Goal: Information Seeking & Learning: Learn about a topic

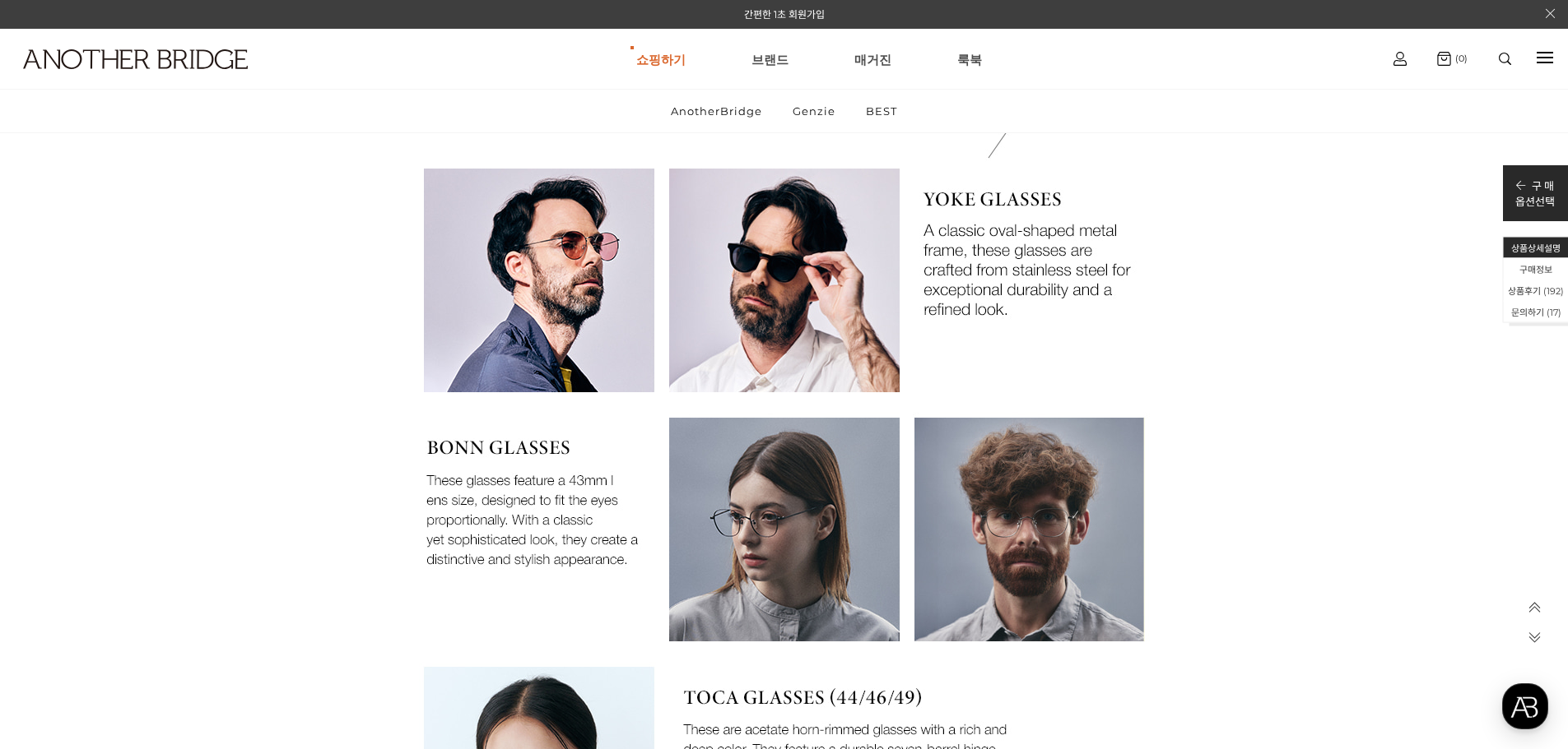
scroll to position [1919, 0]
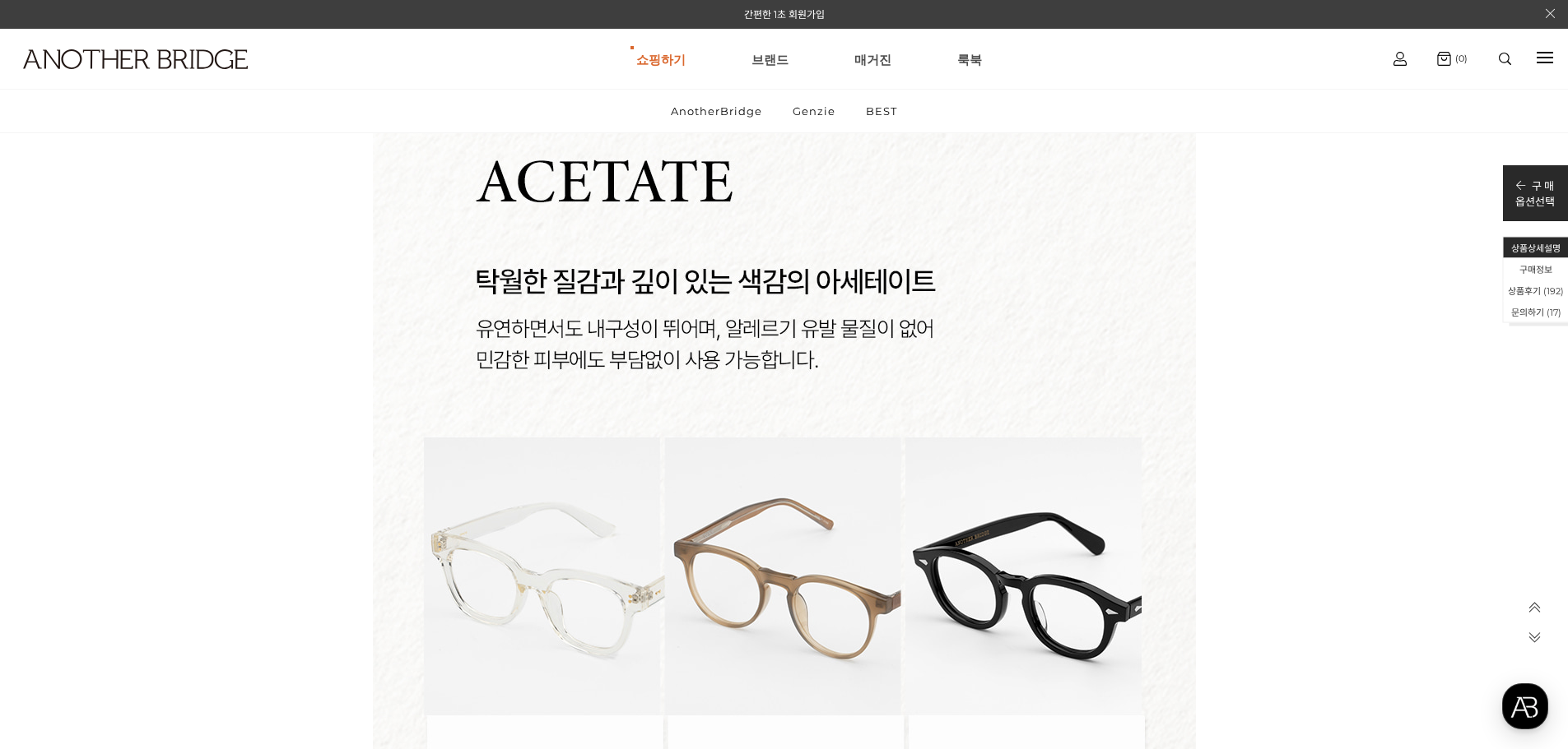
scroll to position [8638, 0]
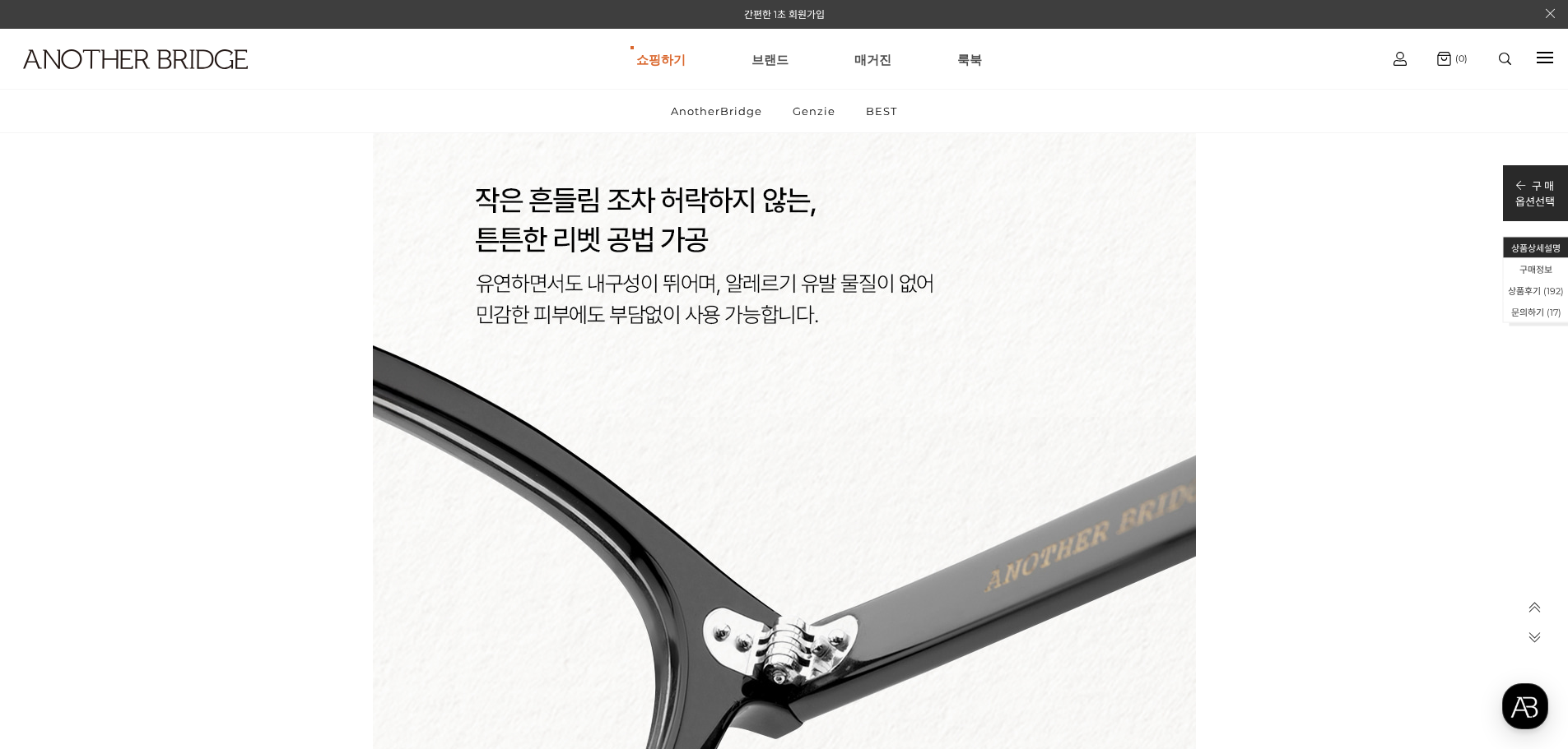
scroll to position [12339, 0]
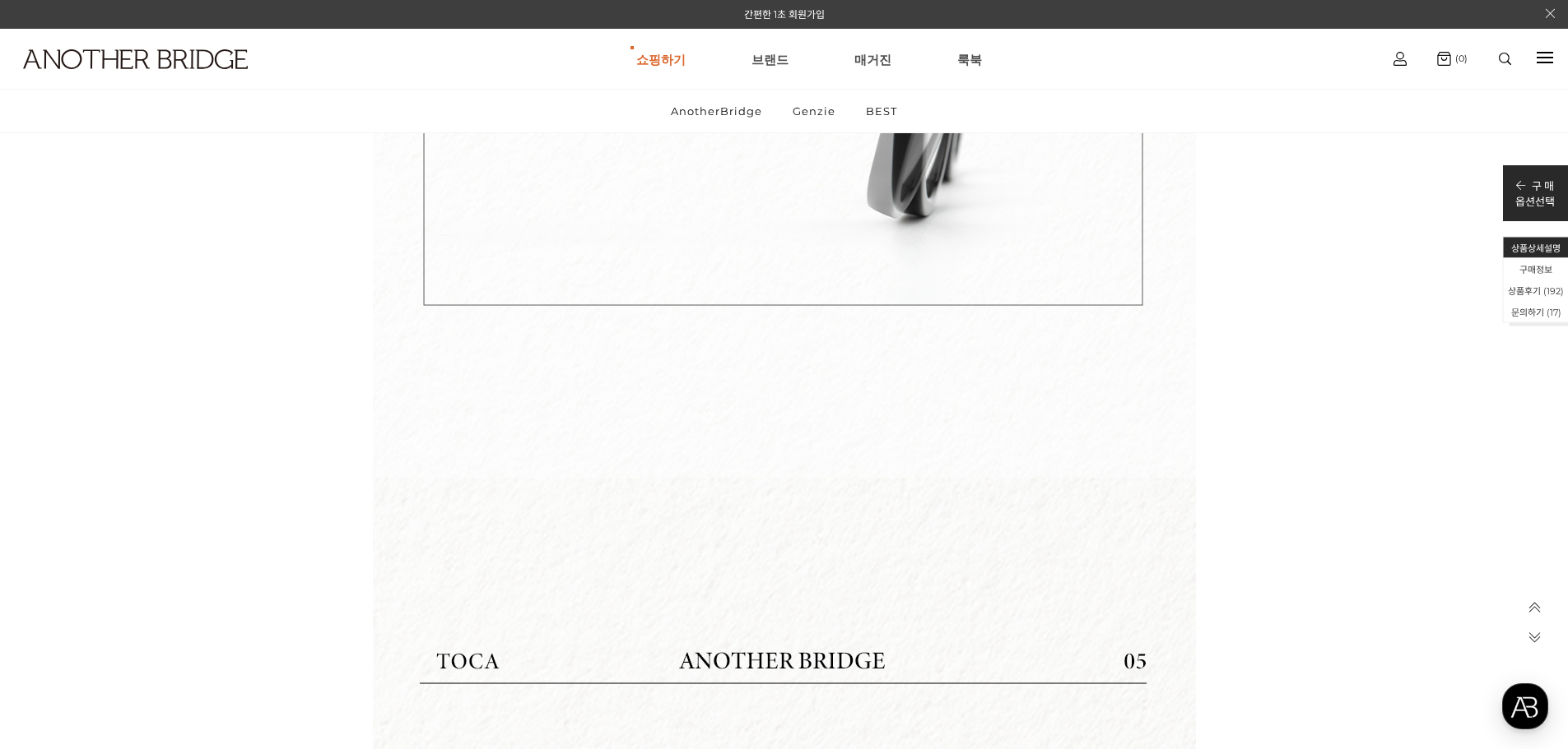
scroll to position [15356, 0]
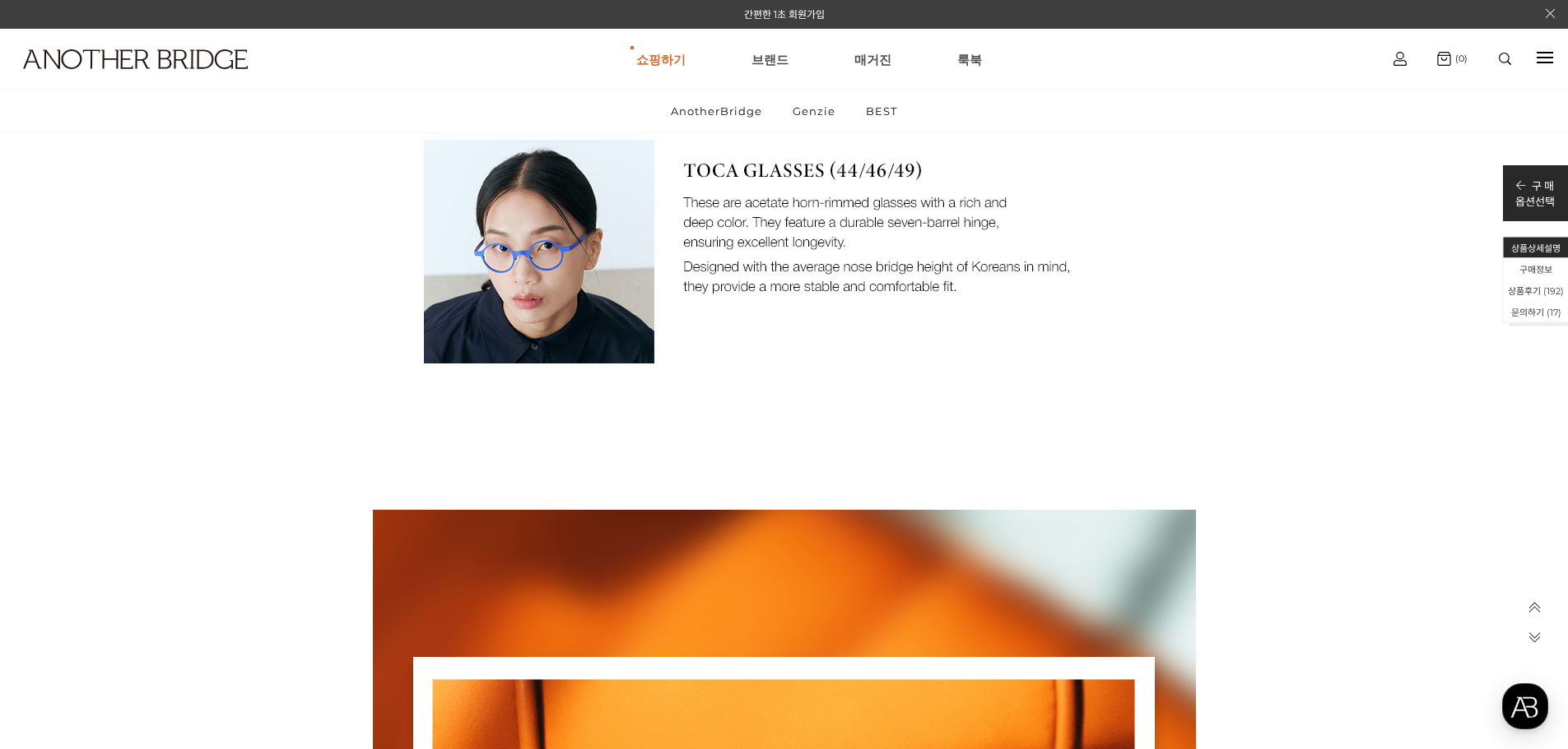
scroll to position [0, 0]
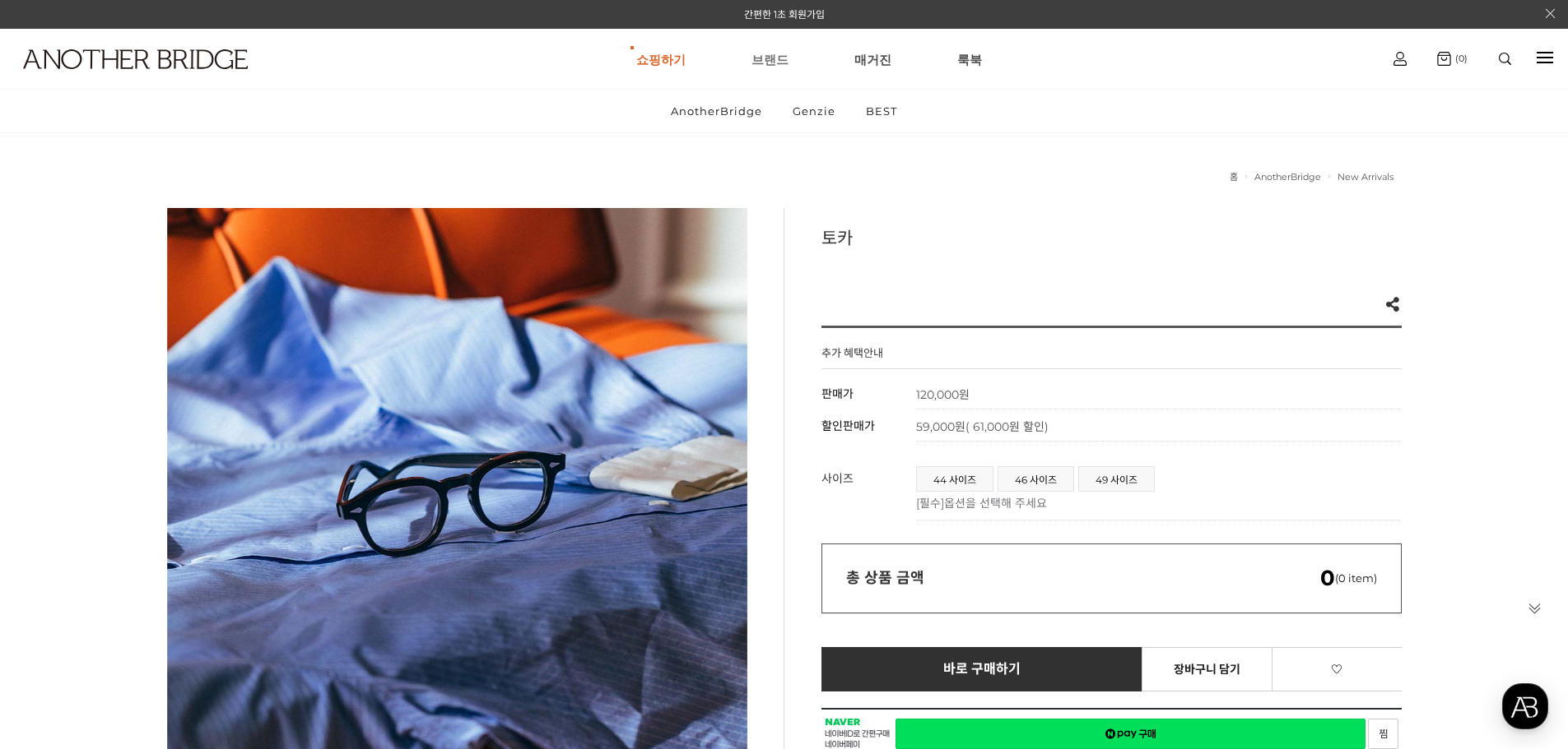
click at [761, 66] on link "브랜드" at bounding box center [770, 59] width 38 height 59
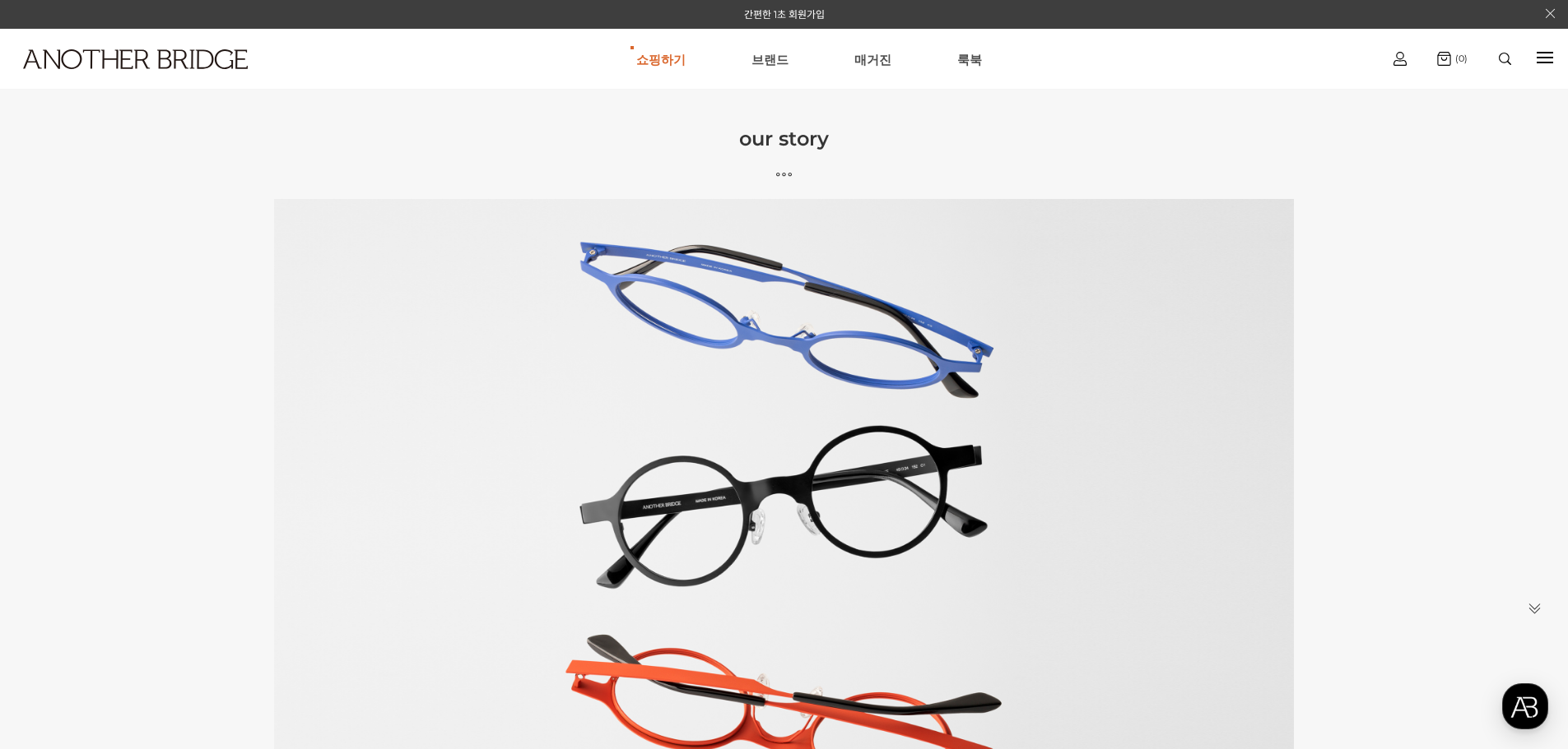
click at [776, 175] on icon at bounding box center [784, 175] width 1568 height 16
click at [782, 174] on icon at bounding box center [784, 175] width 1568 height 16
click at [646, 67] on link "쇼핑하기" at bounding box center [661, 59] width 49 height 59
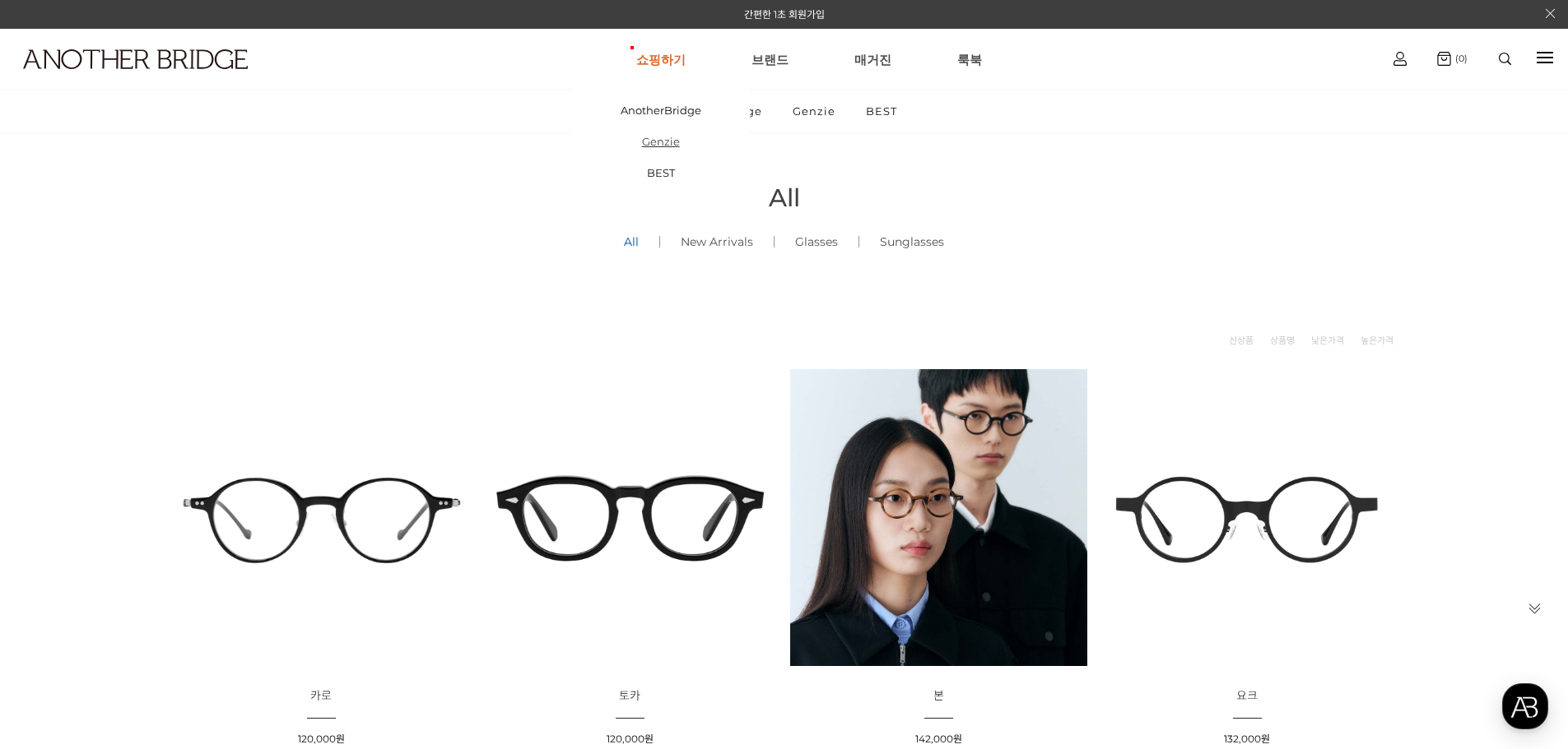
click at [677, 146] on link "Genzie" at bounding box center [661, 142] width 178 height 32
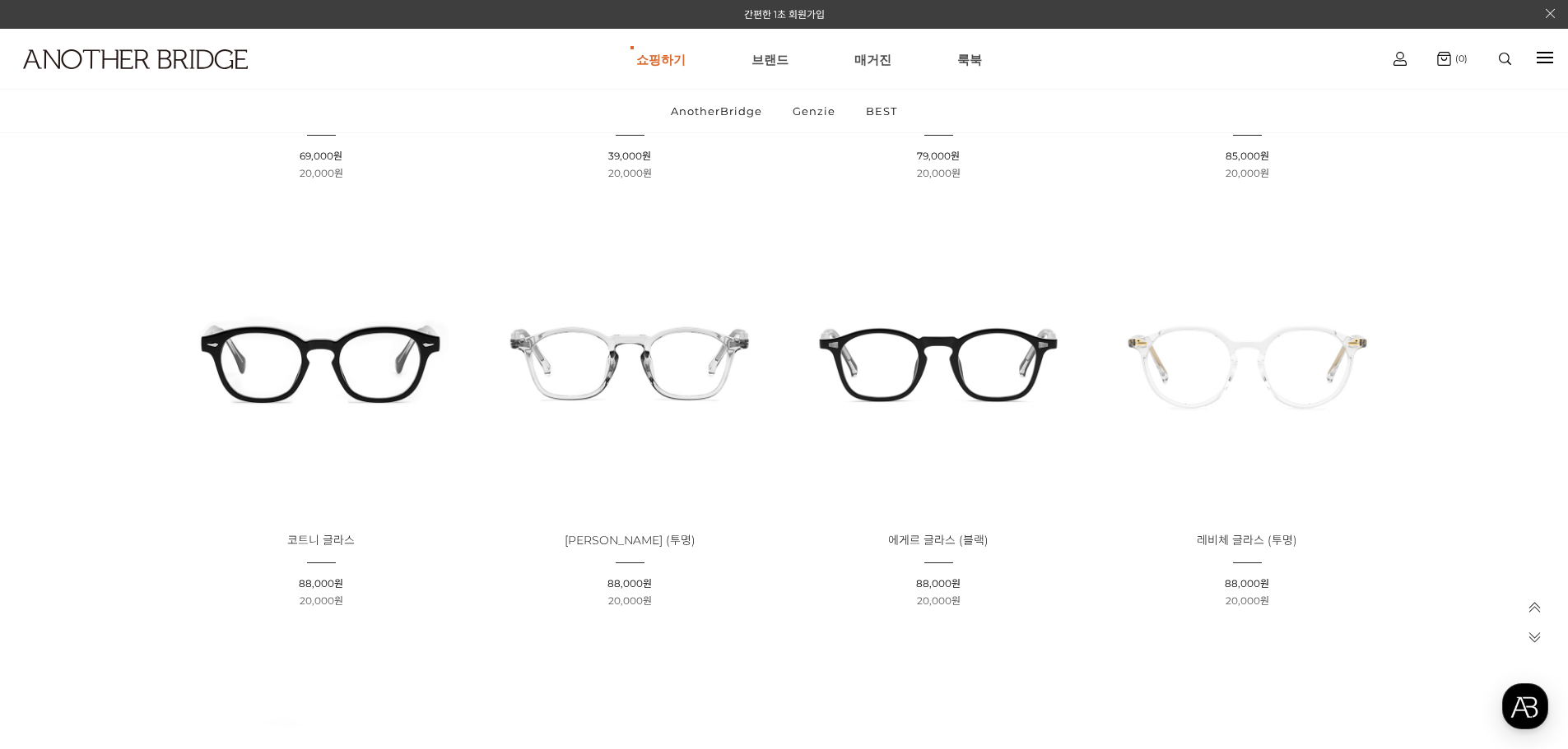
scroll to position [1919, 0]
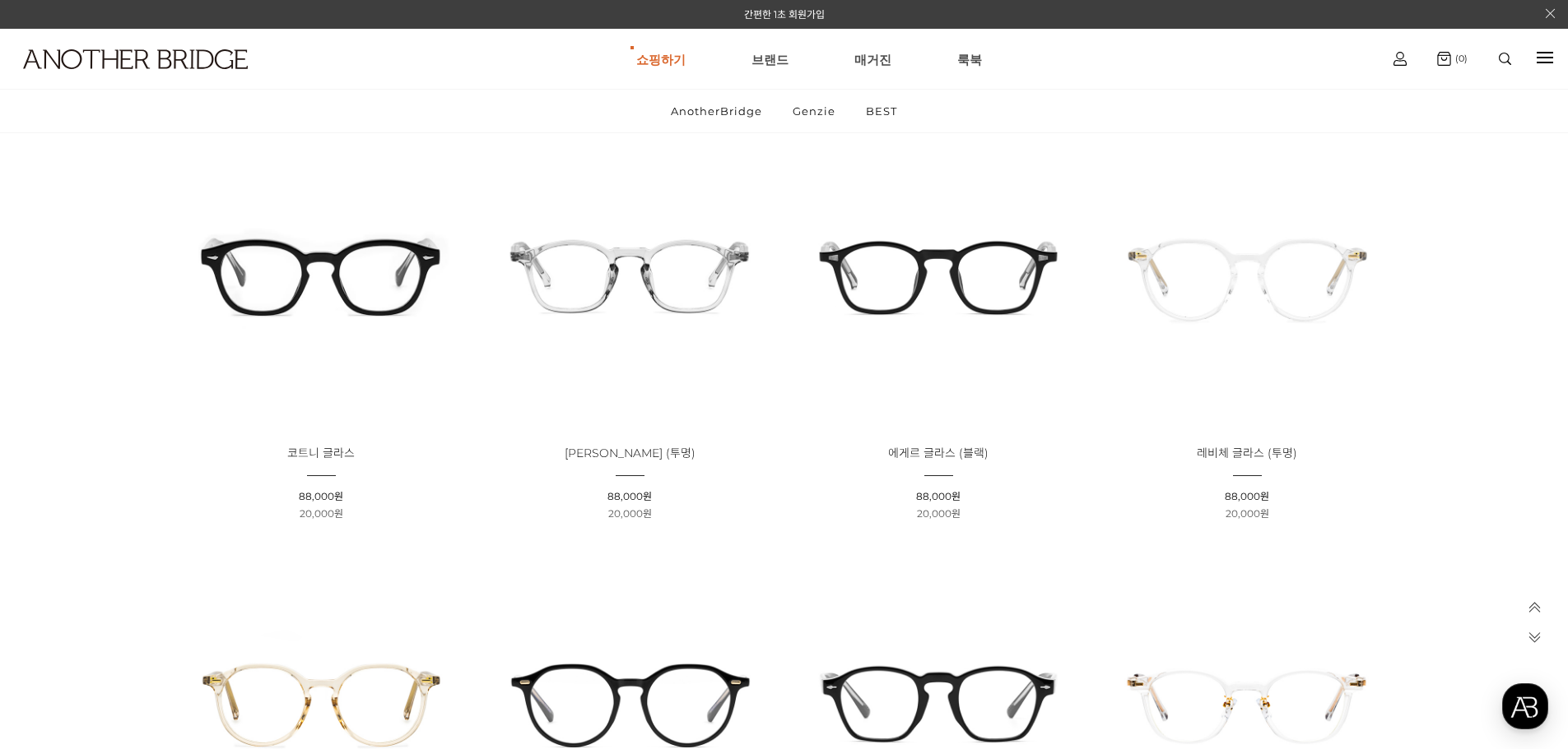
click at [276, 301] on img at bounding box center [321, 274] width 297 height 297
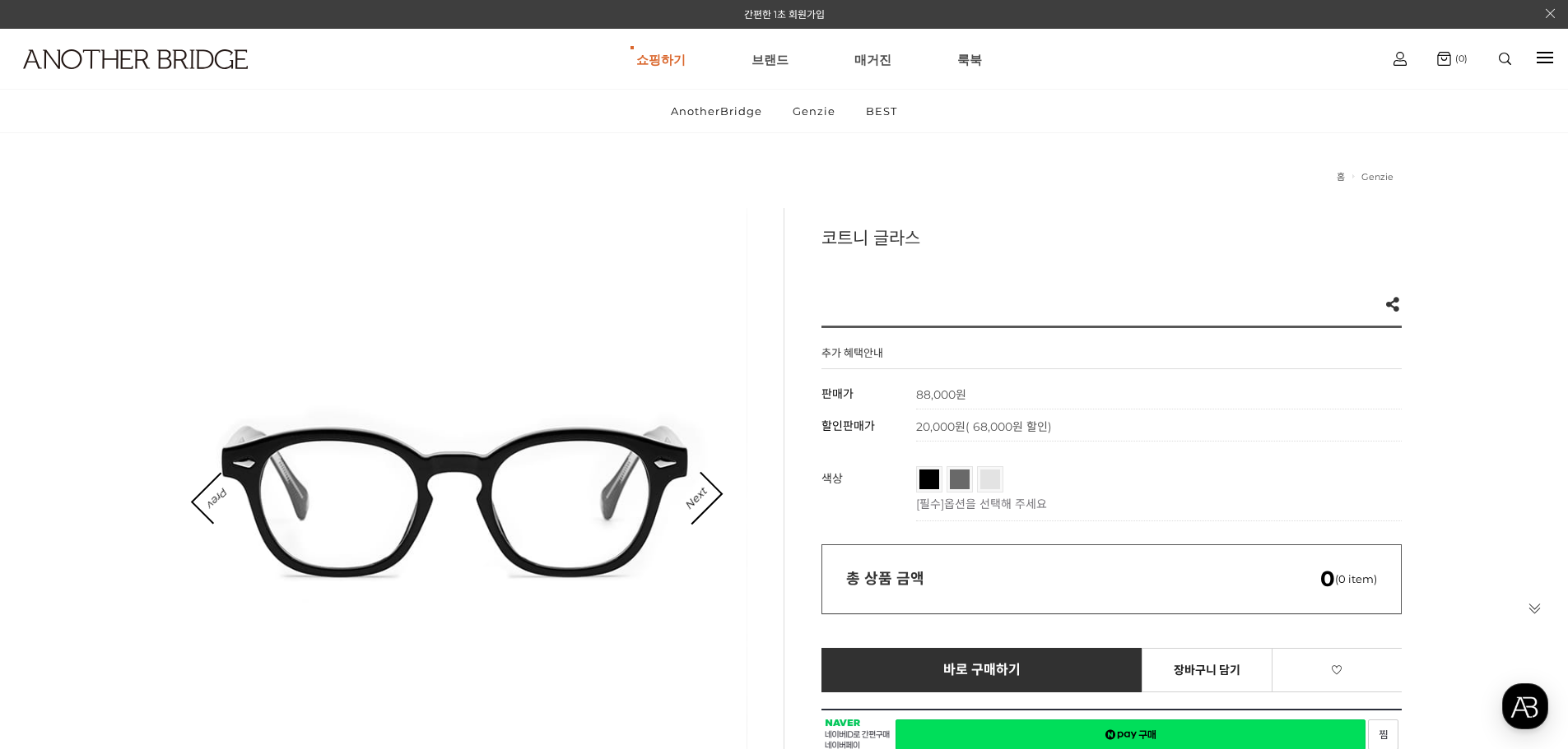
click at [189, 508] on div at bounding box center [457, 498] width 581 height 580
click at [209, 508] on link "Prev" at bounding box center [218, 497] width 49 height 49
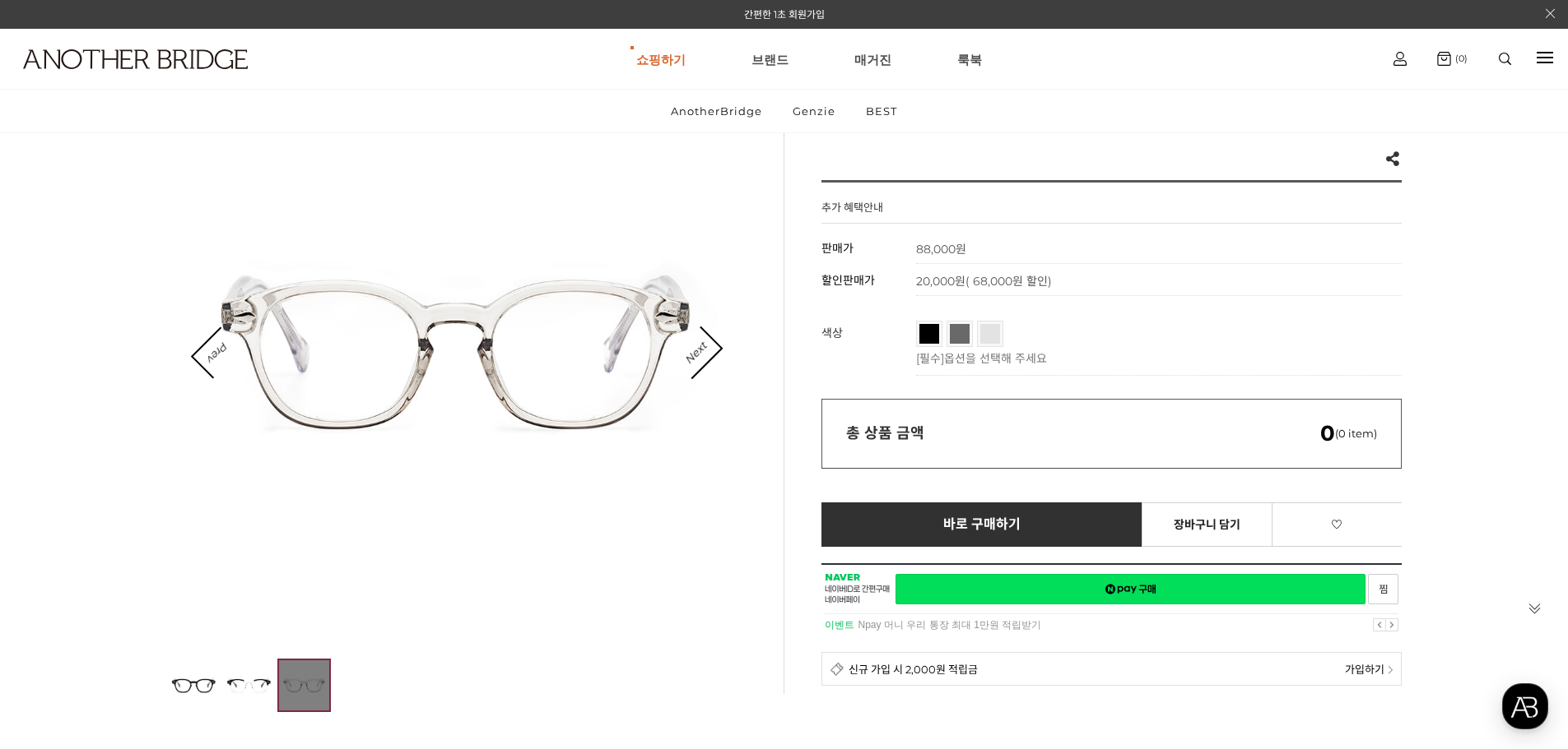
scroll to position [137, 0]
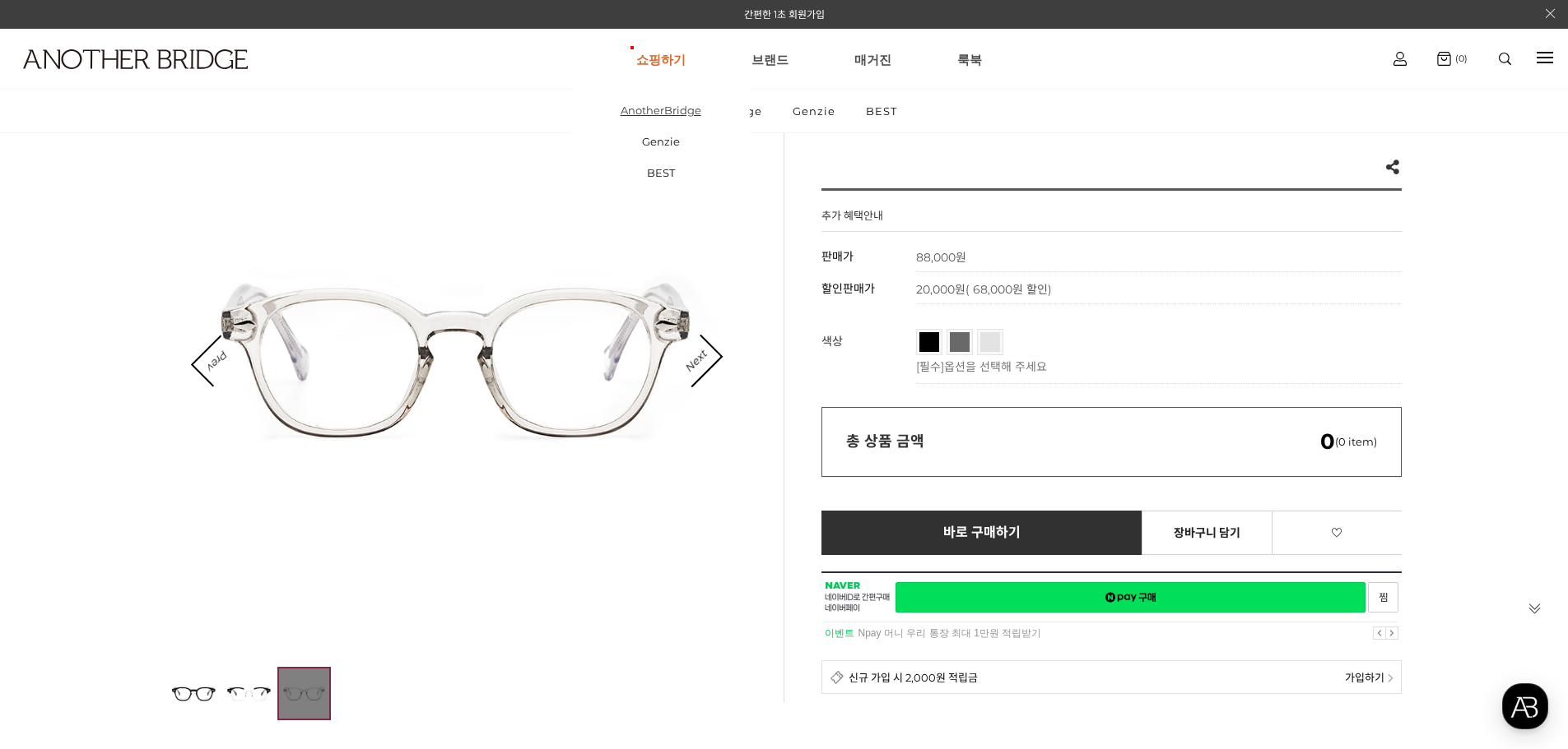
click at [680, 118] on link "AnotherBridge" at bounding box center [661, 111] width 178 height 32
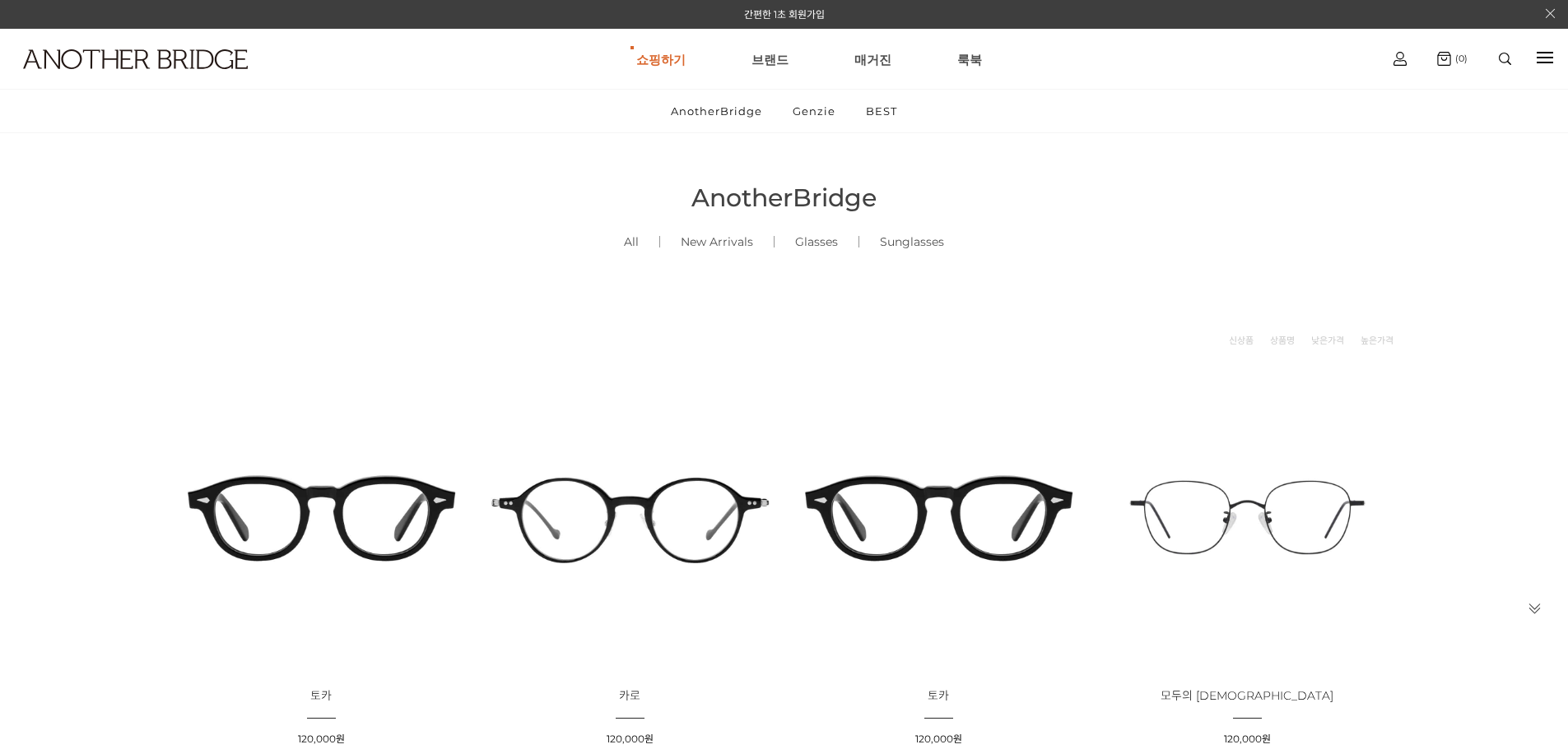
scroll to position [262, 0]
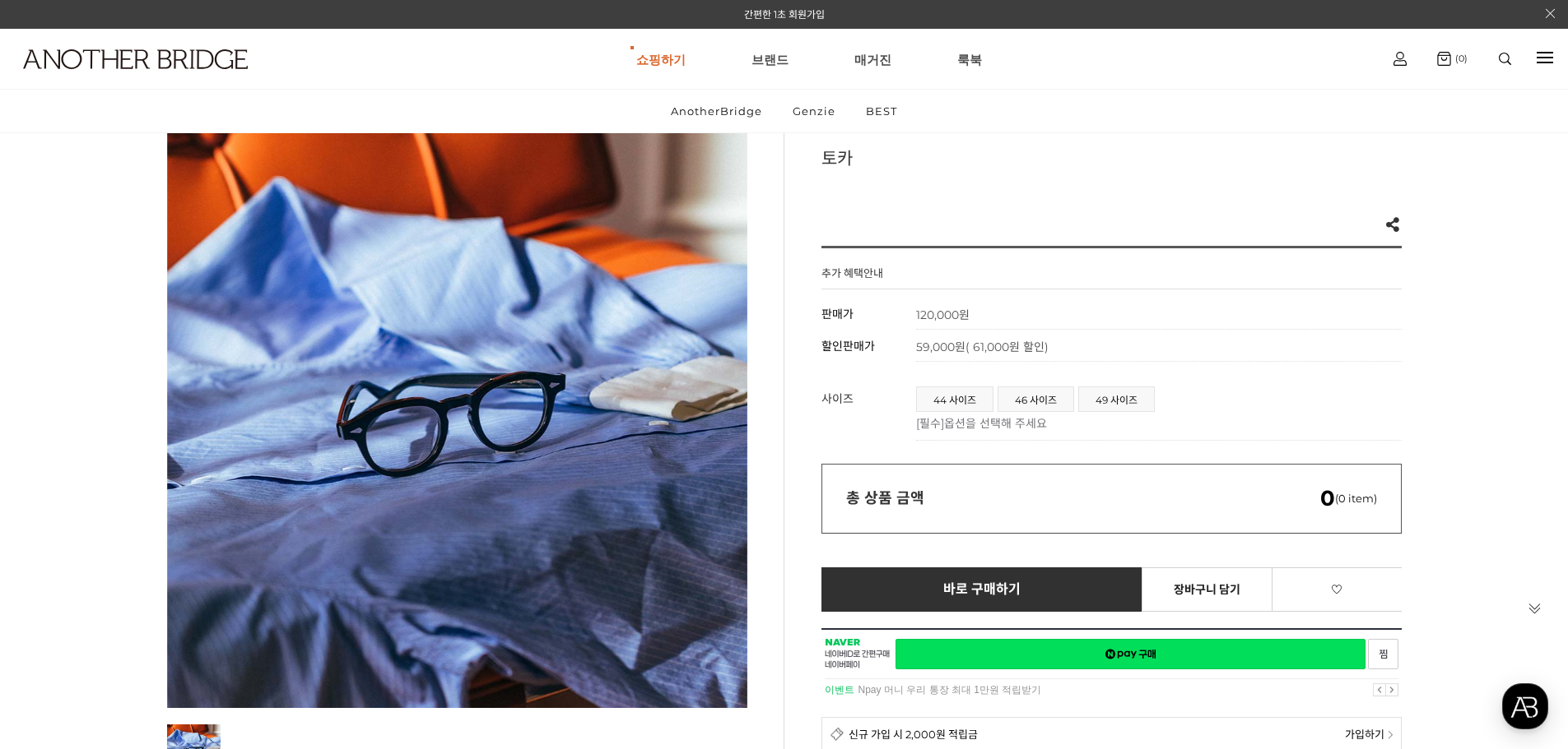
scroll to position [137, 0]
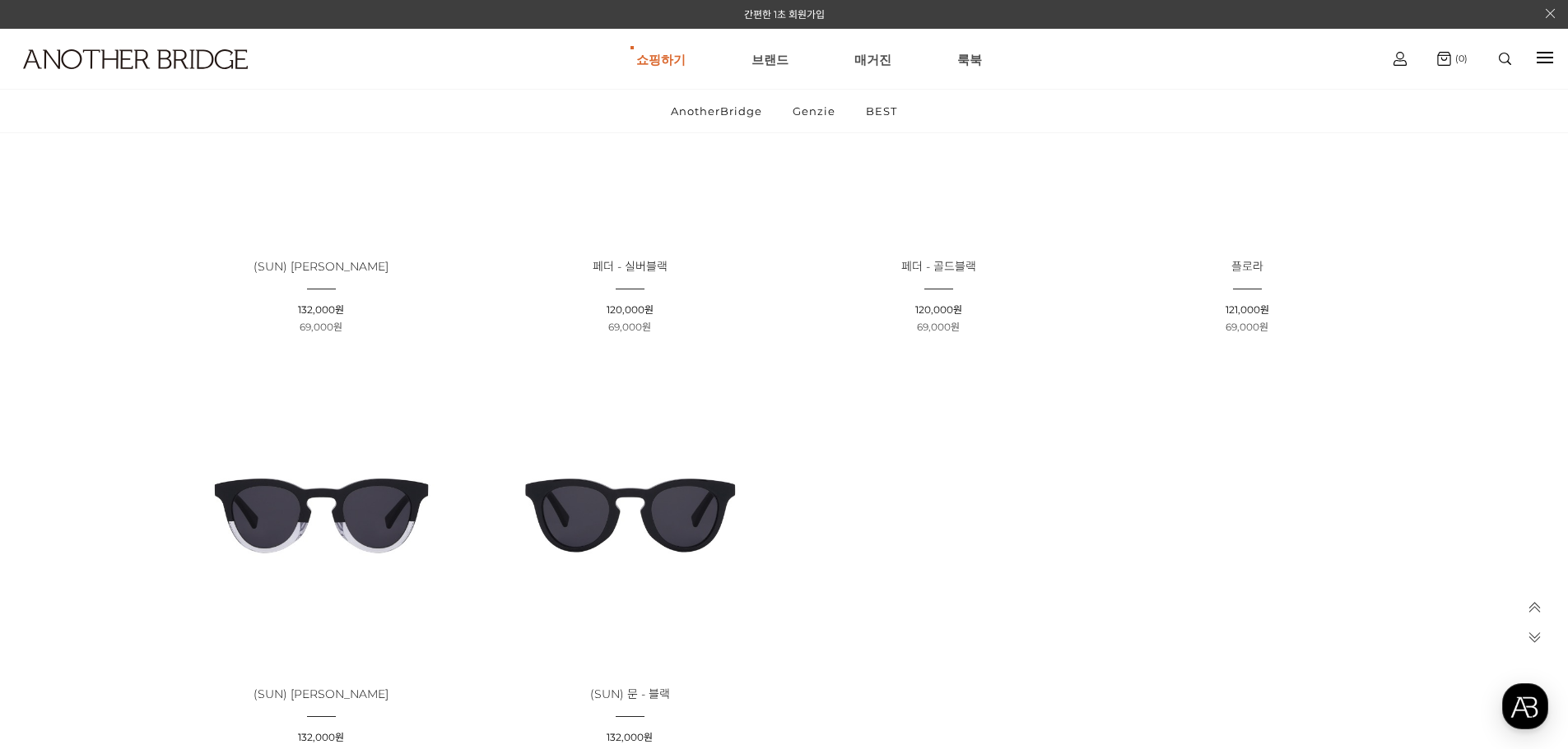
scroll to position [3564, 0]
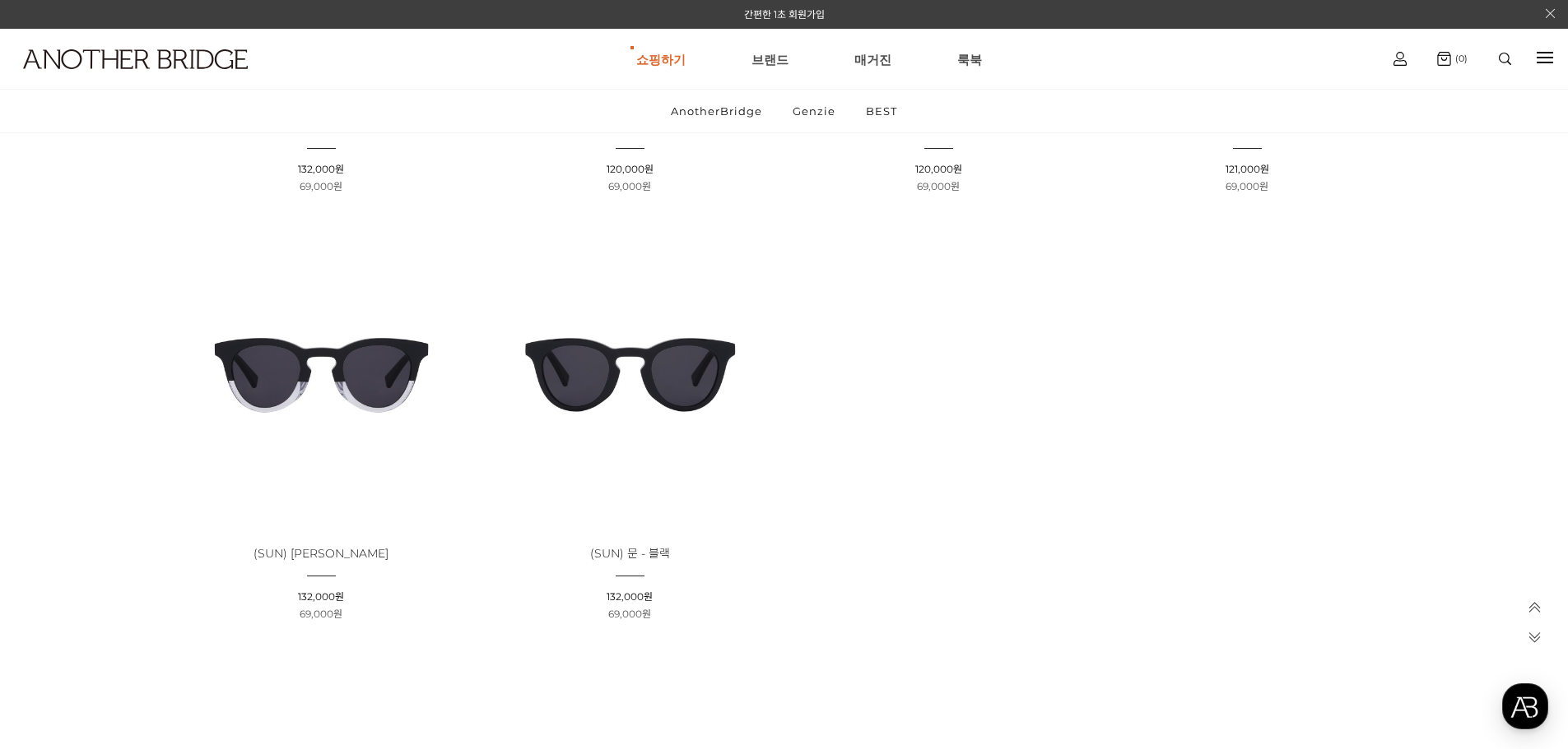
drag, startPoint x: 0, startPoint y: 420, endPoint x: 38, endPoint y: 384, distance: 52.3
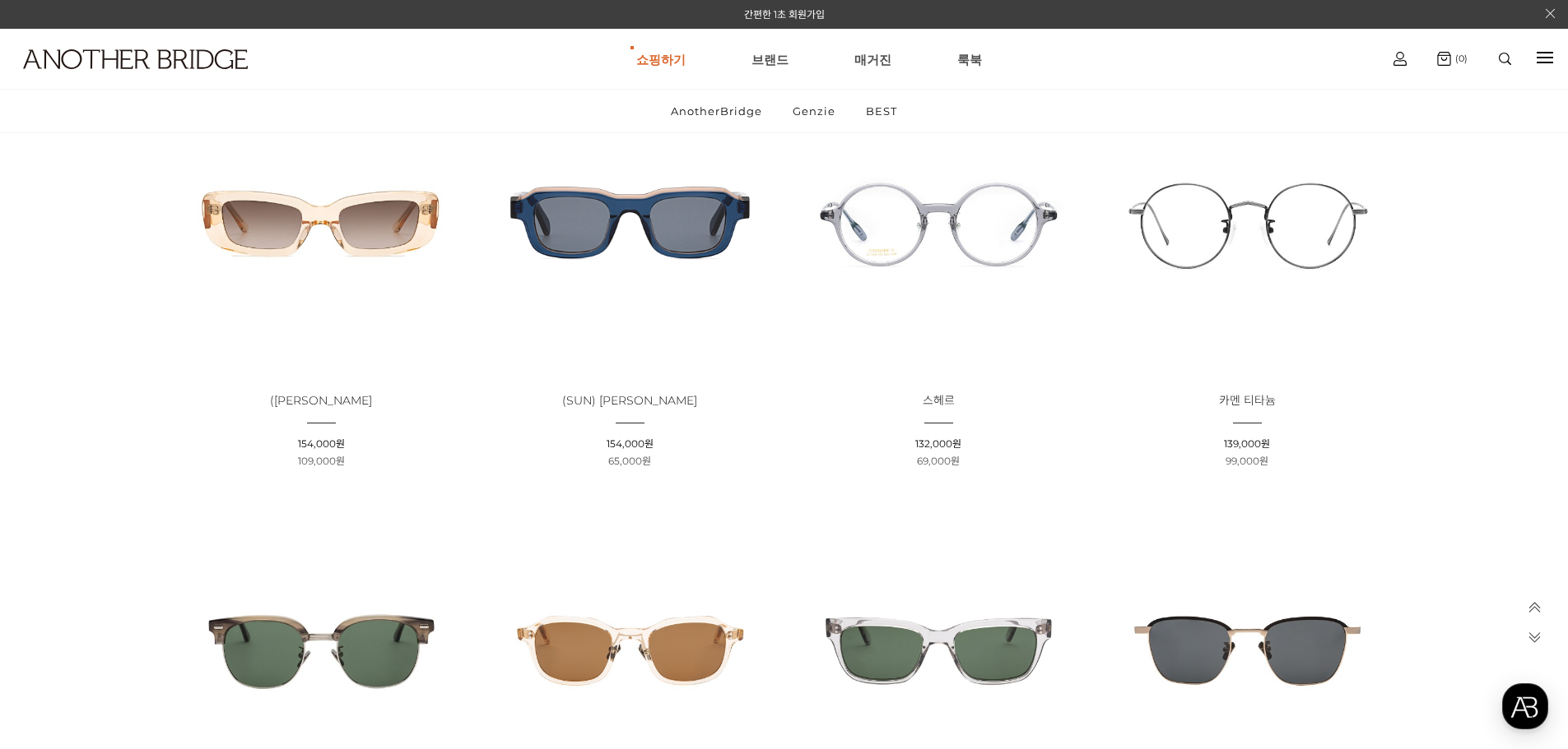
scroll to position [1234, 0]
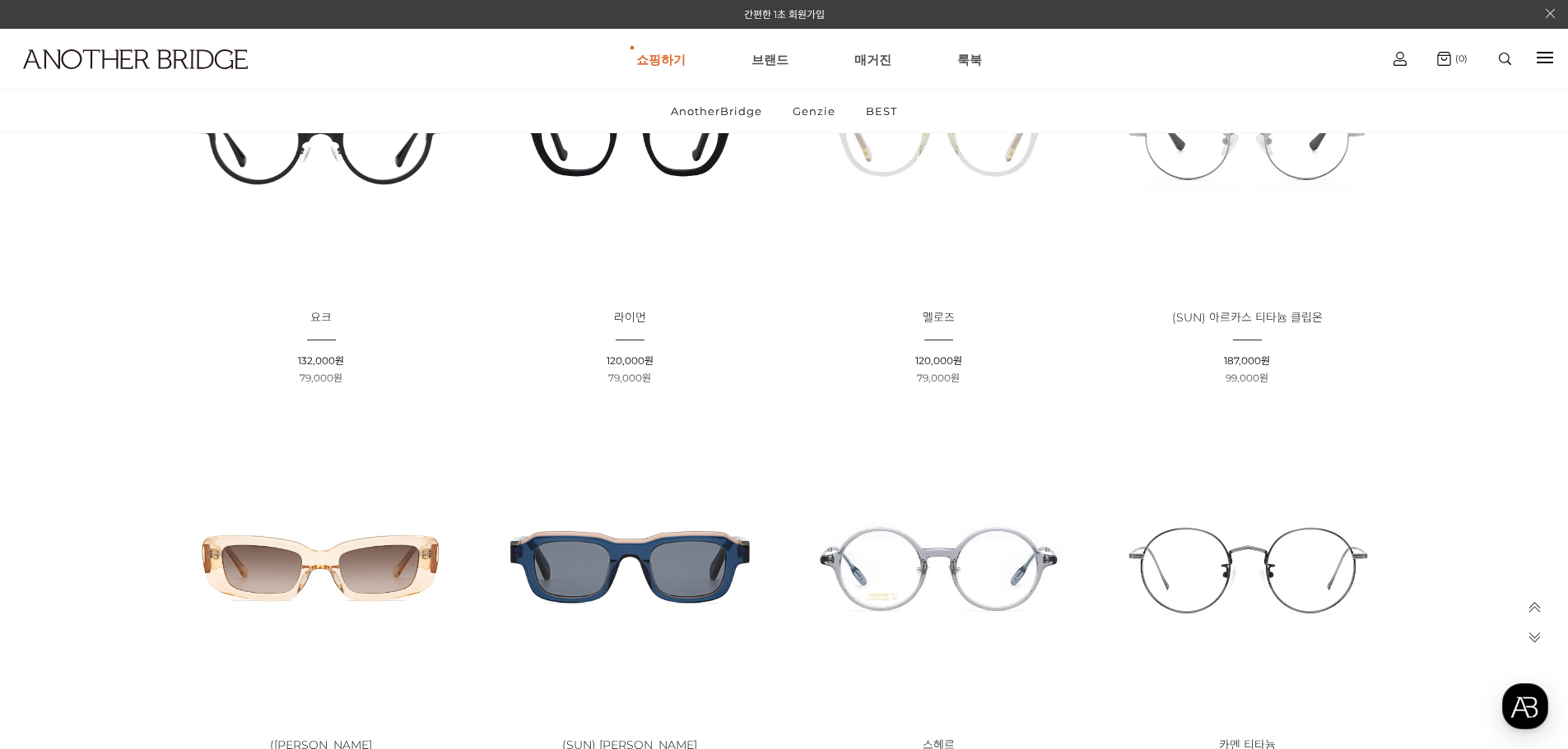
drag, startPoint x: 38, startPoint y: 426, endPoint x: 612, endPoint y: 233, distance: 605.6
click at [893, 104] on link "BEST" at bounding box center [882, 111] width 59 height 42
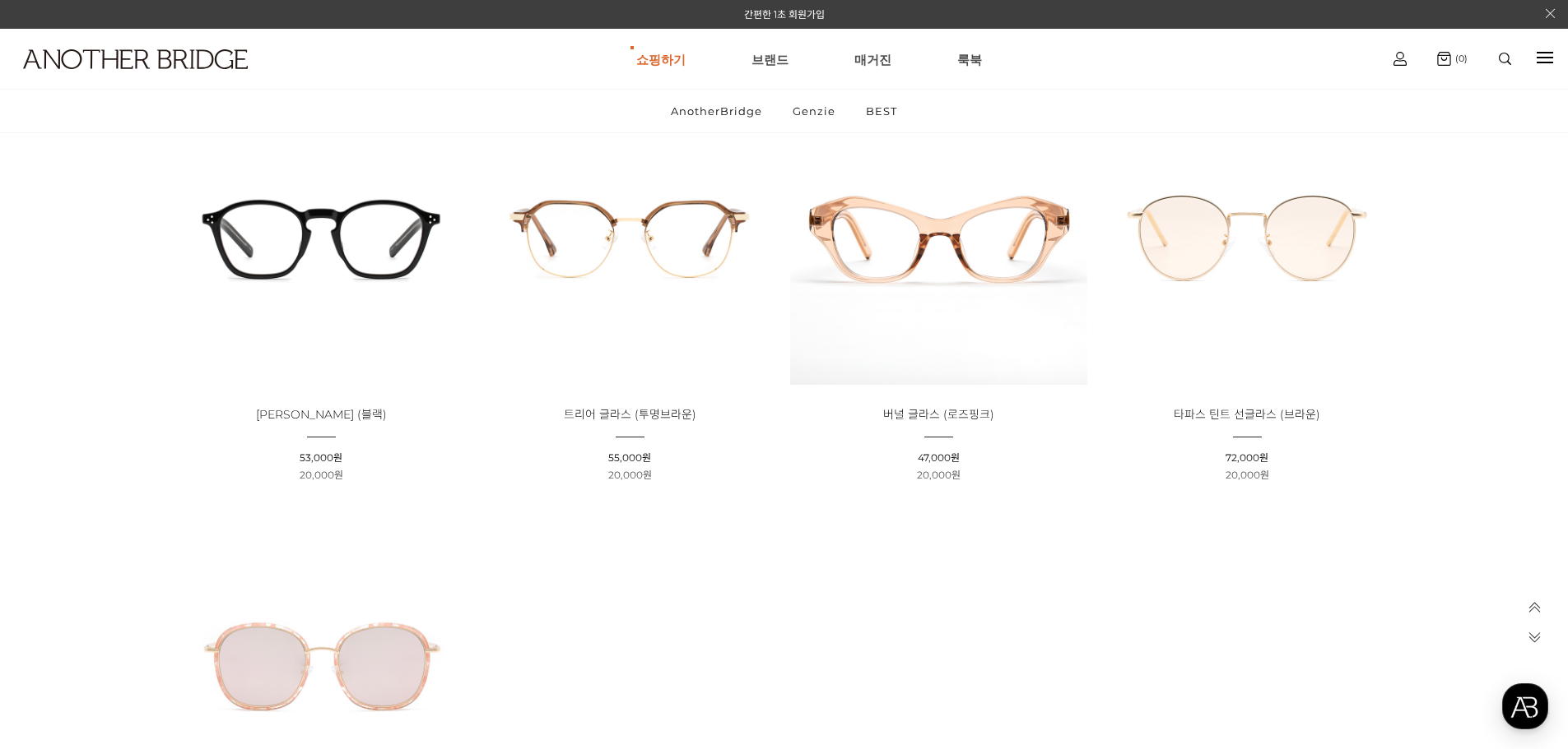
scroll to position [685, 0]
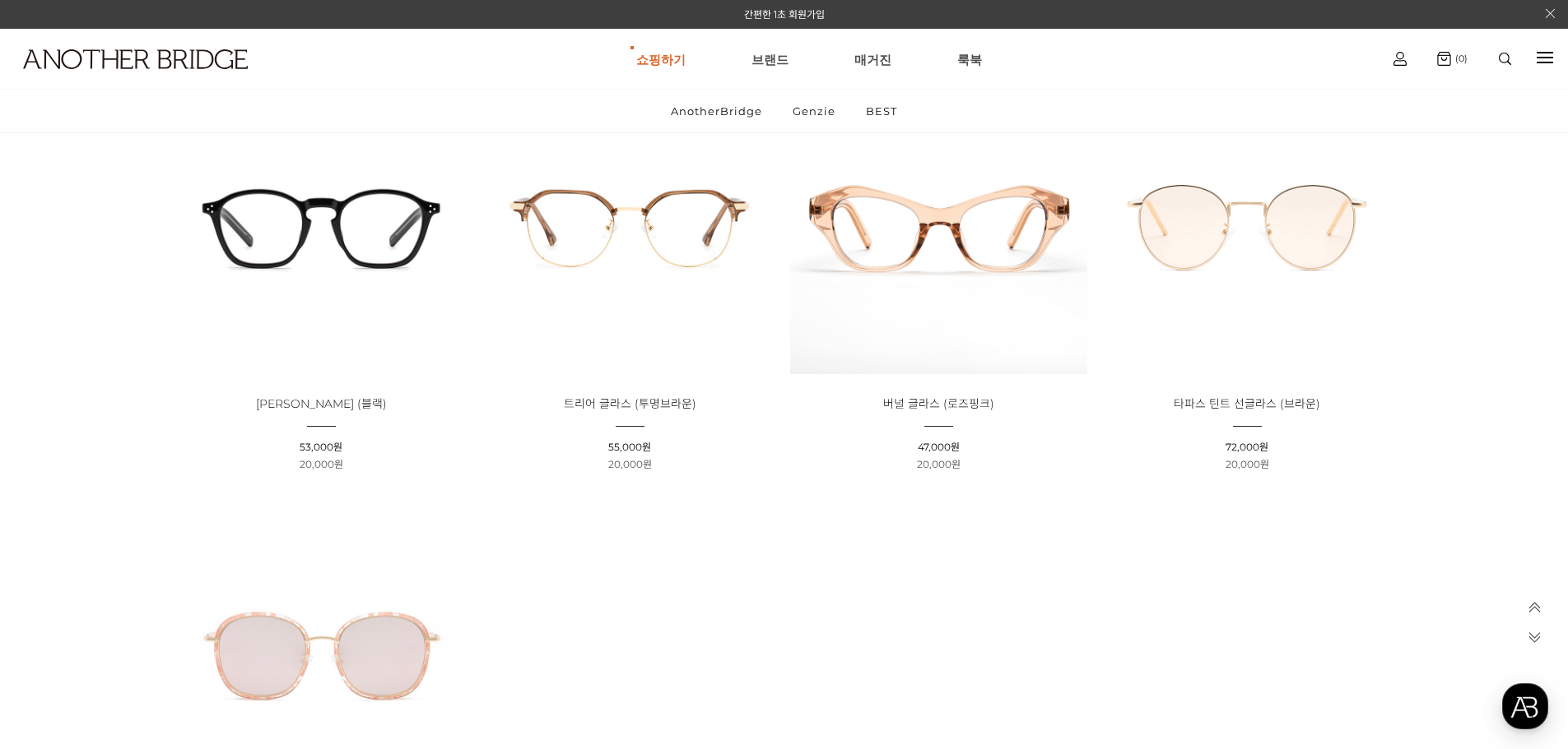
click at [334, 293] on img at bounding box center [321, 225] width 297 height 297
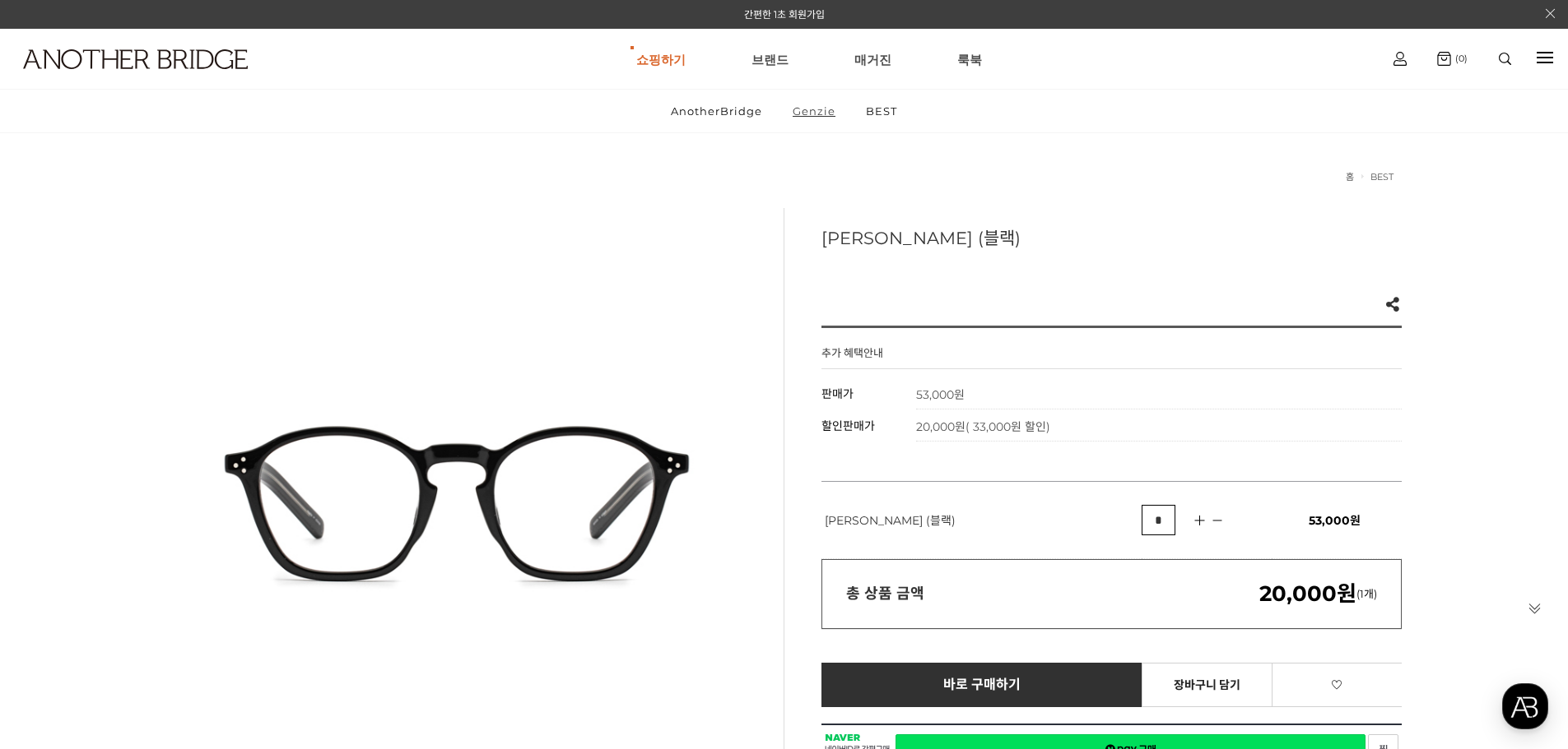
click at [815, 107] on link "Genzie" at bounding box center [815, 111] width 71 height 42
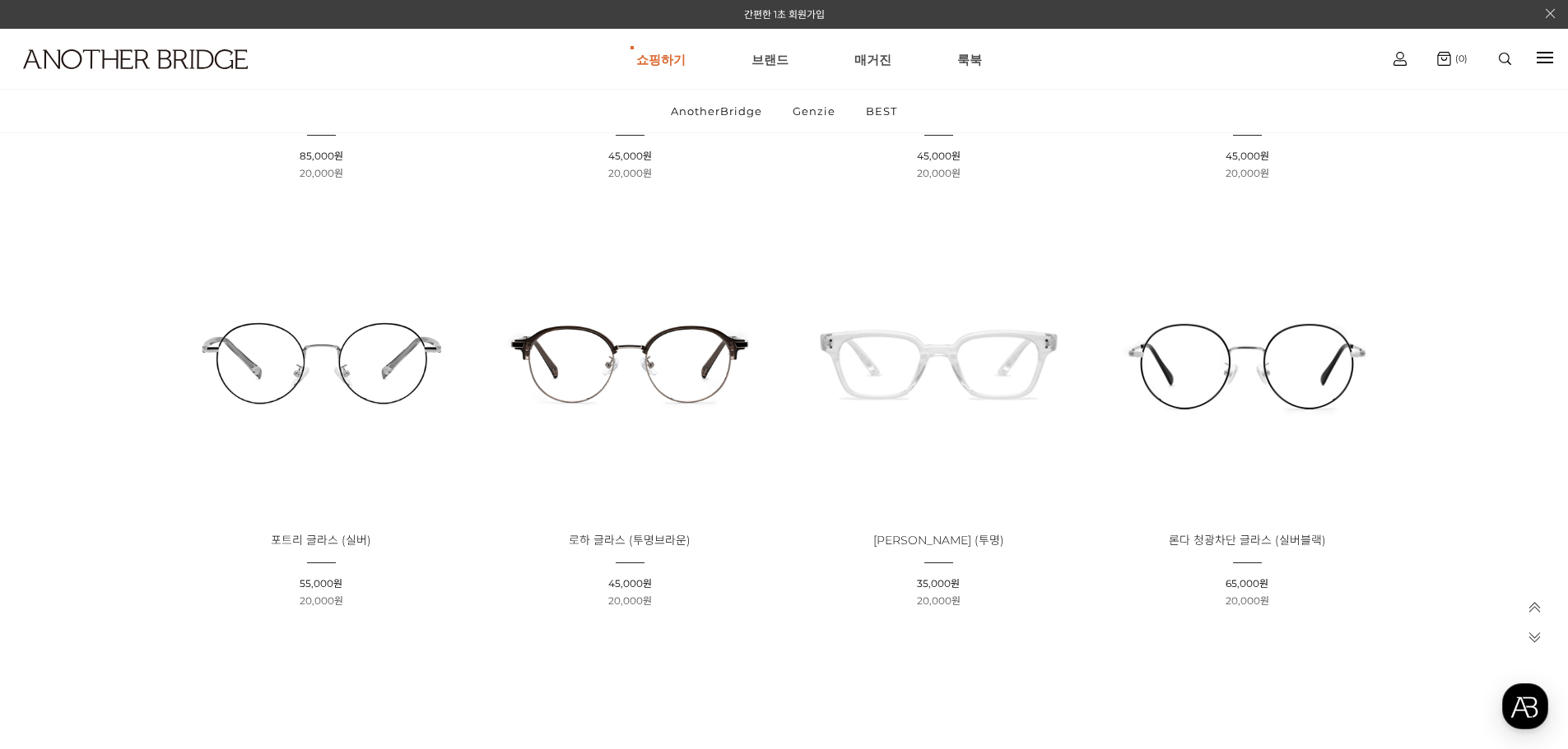
scroll to position [137, 0]
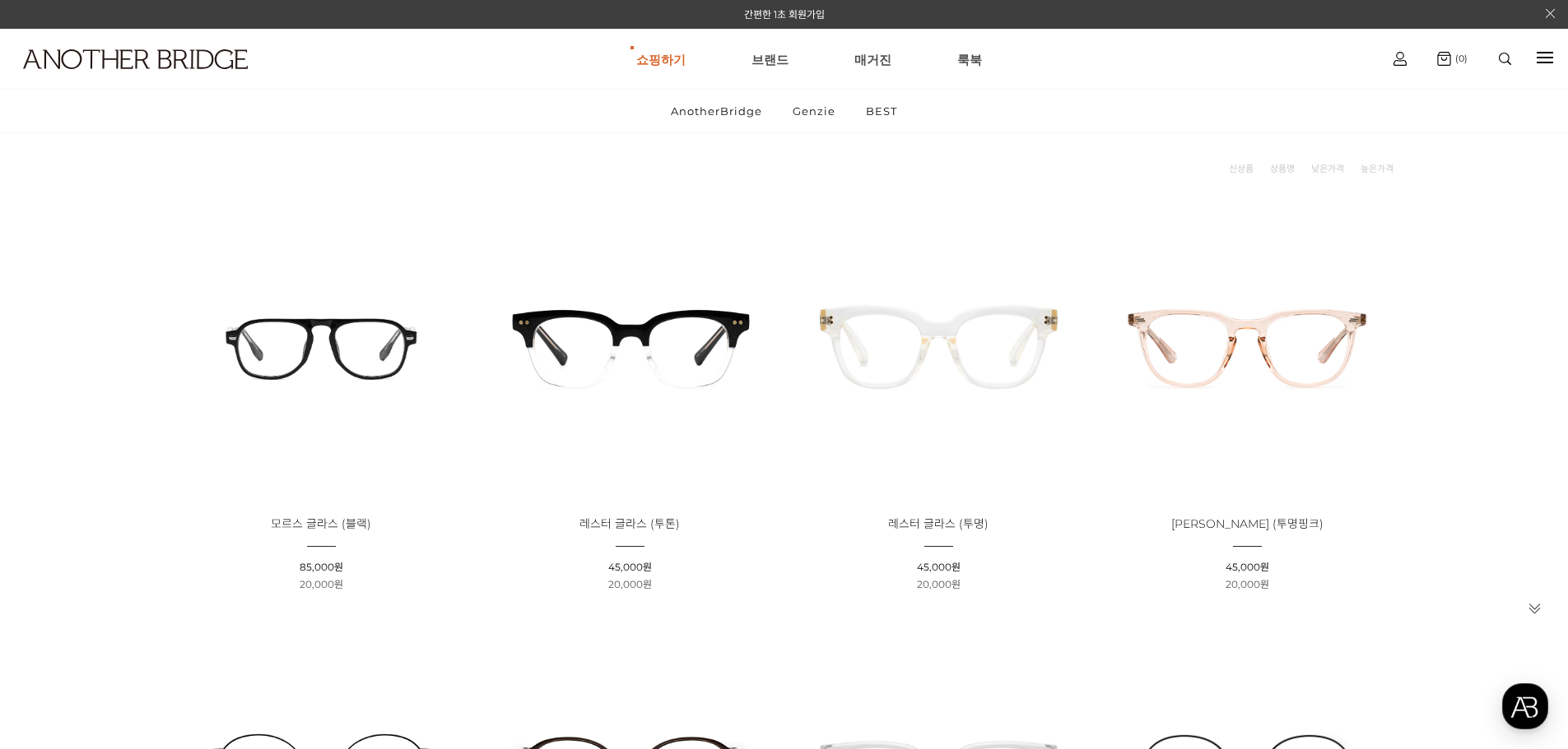
click at [1237, 373] on img at bounding box center [1247, 345] width 297 height 297
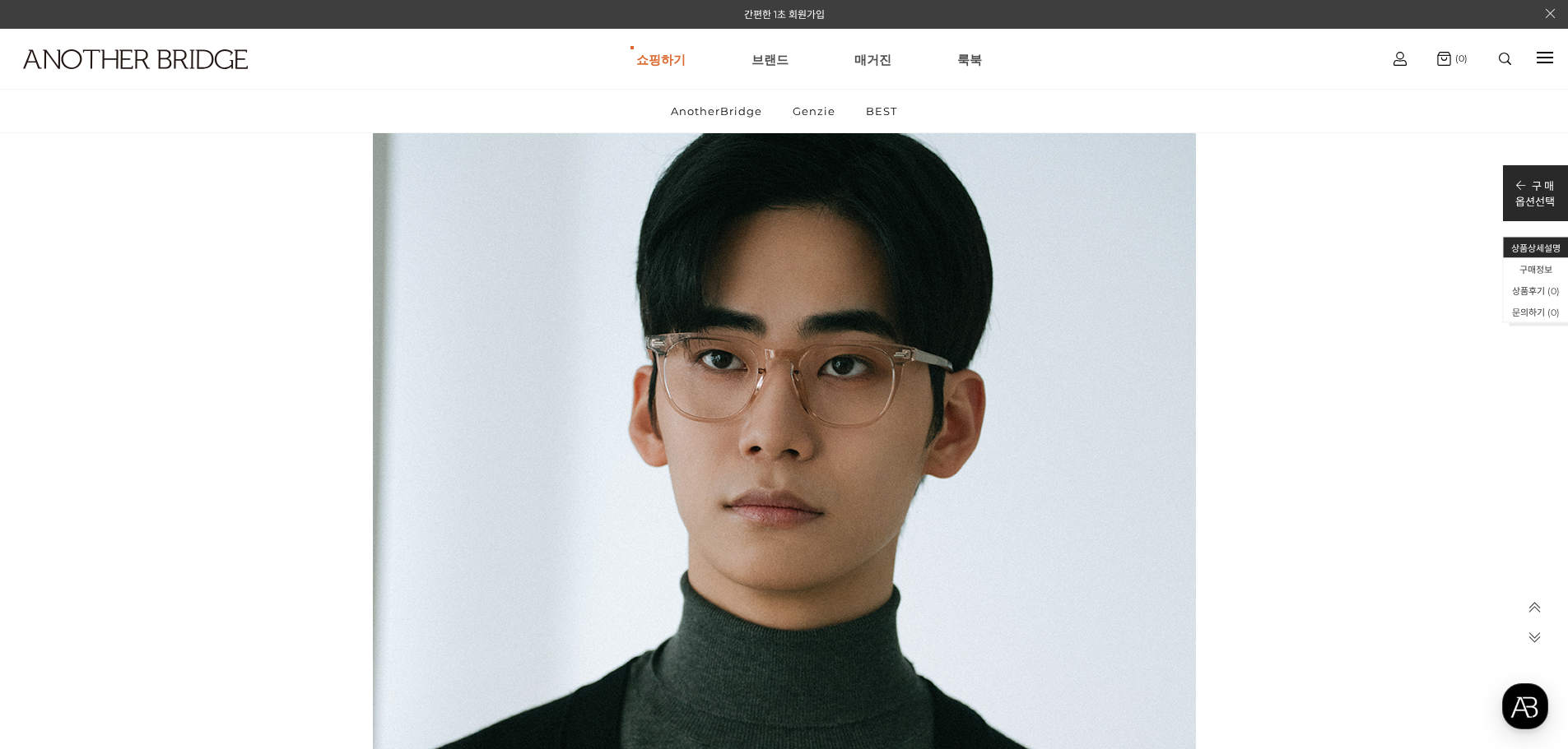
scroll to position [2605, 0]
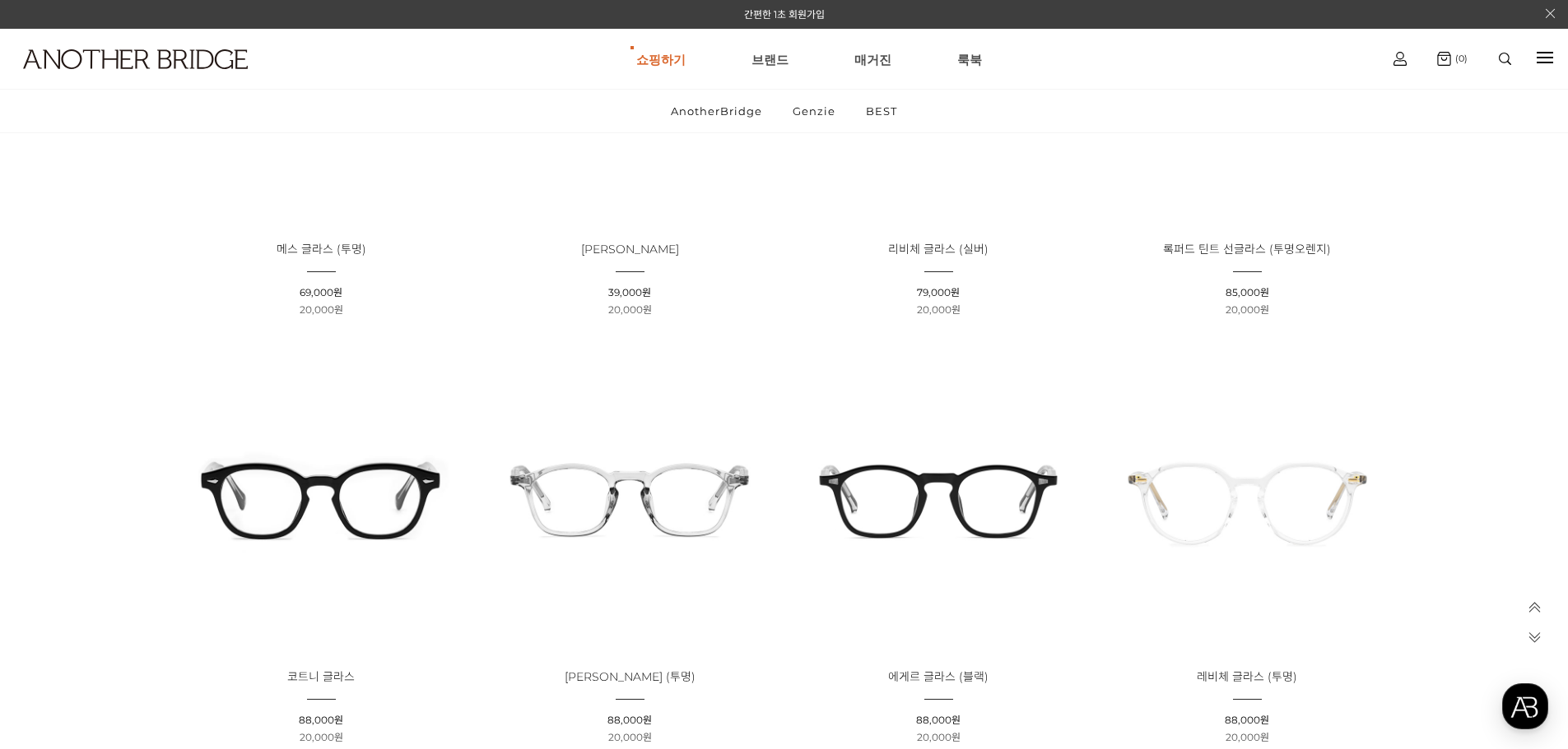
scroll to position [1782, 0]
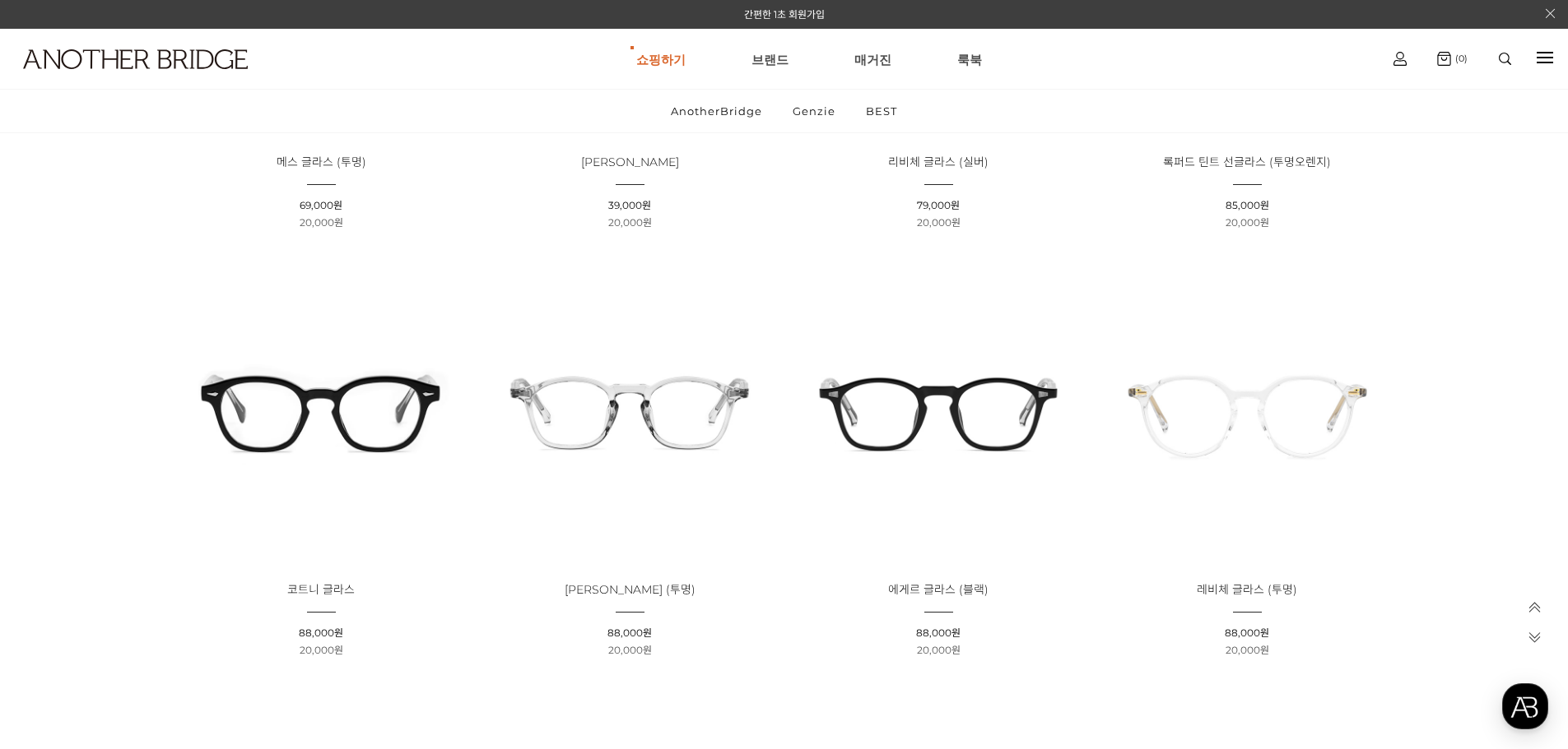
click at [358, 476] on img at bounding box center [321, 412] width 297 height 297
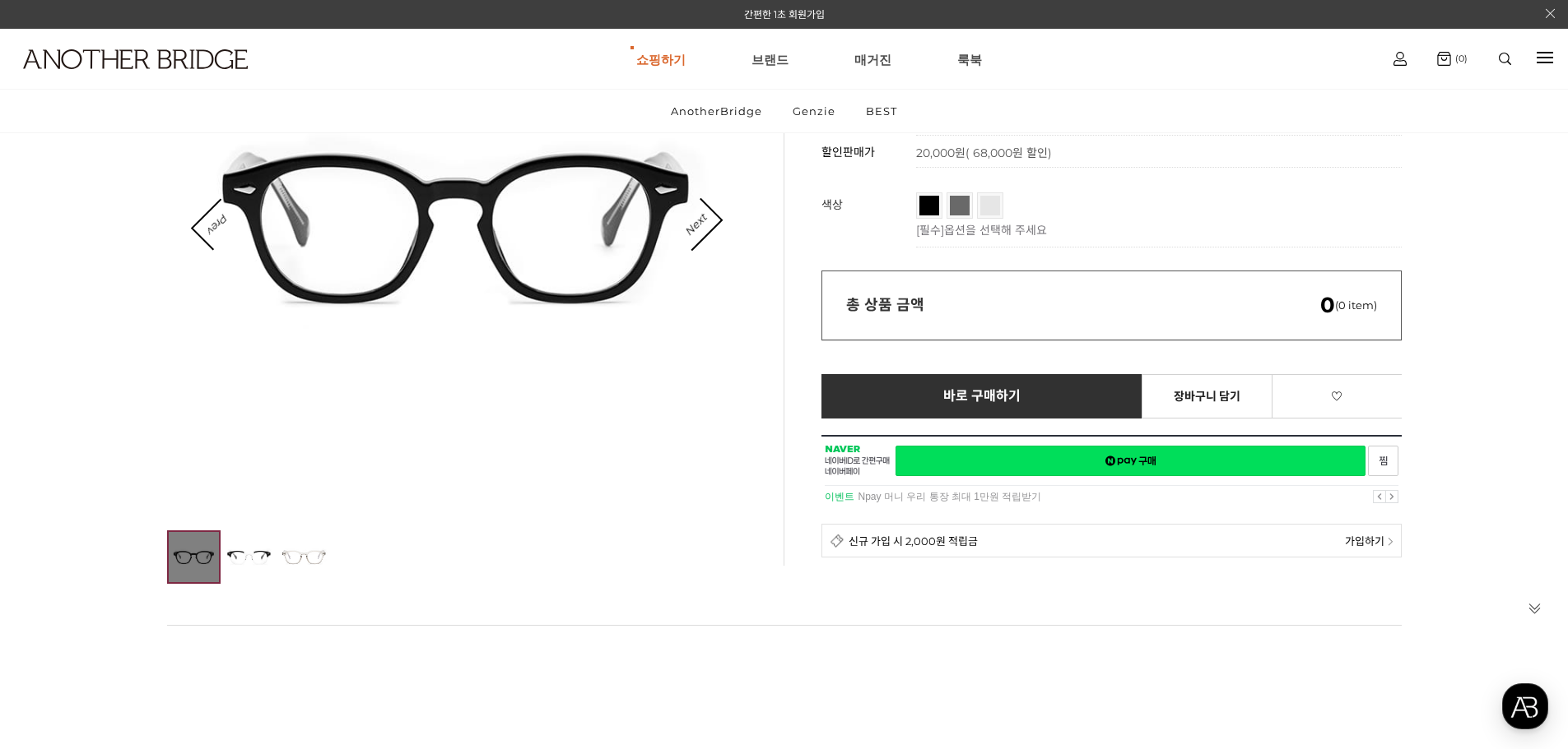
click at [987, 209] on link "투명그레이" at bounding box center [990, 205] width 20 height 20
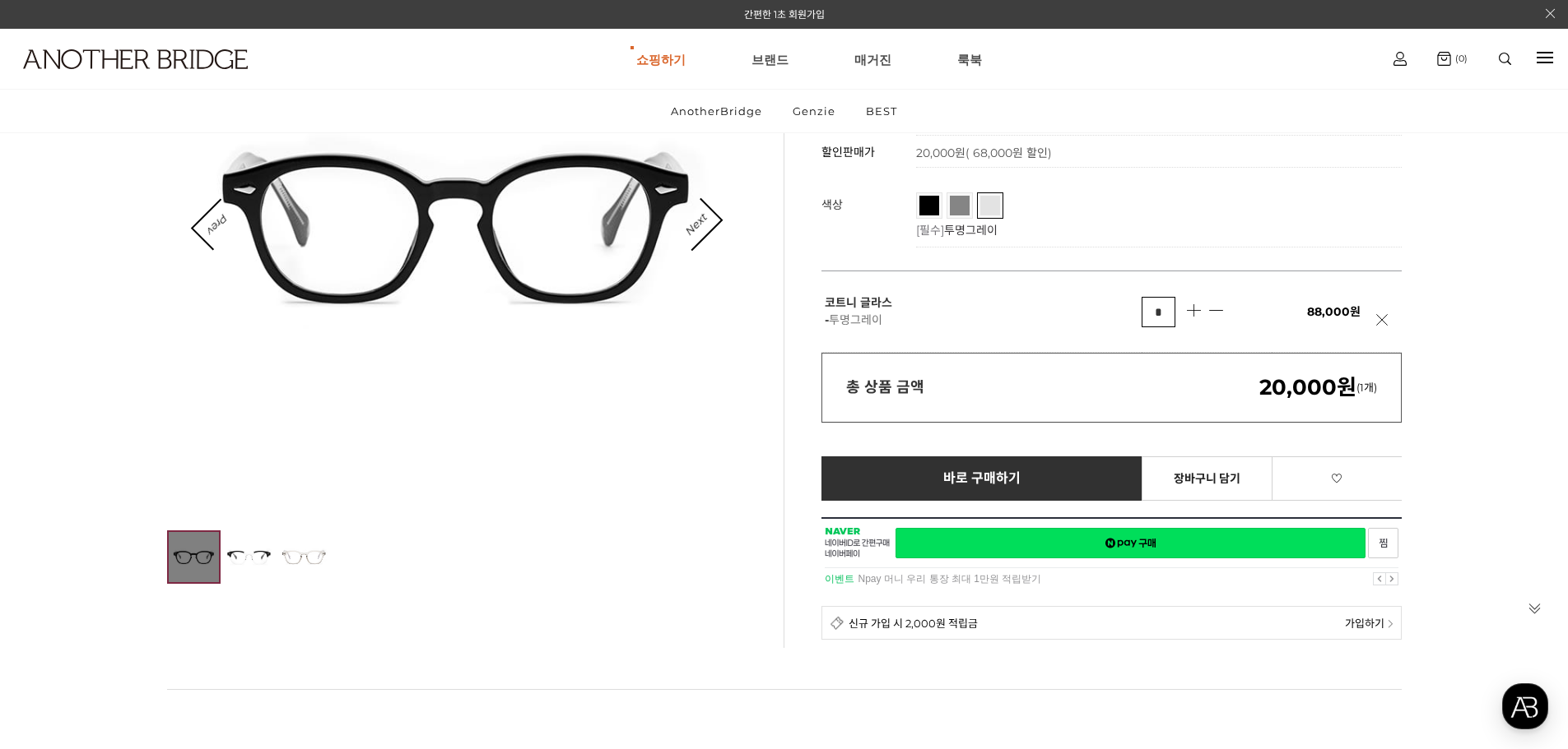
click at [957, 213] on link "투톤블랙" at bounding box center [960, 205] width 20 height 20
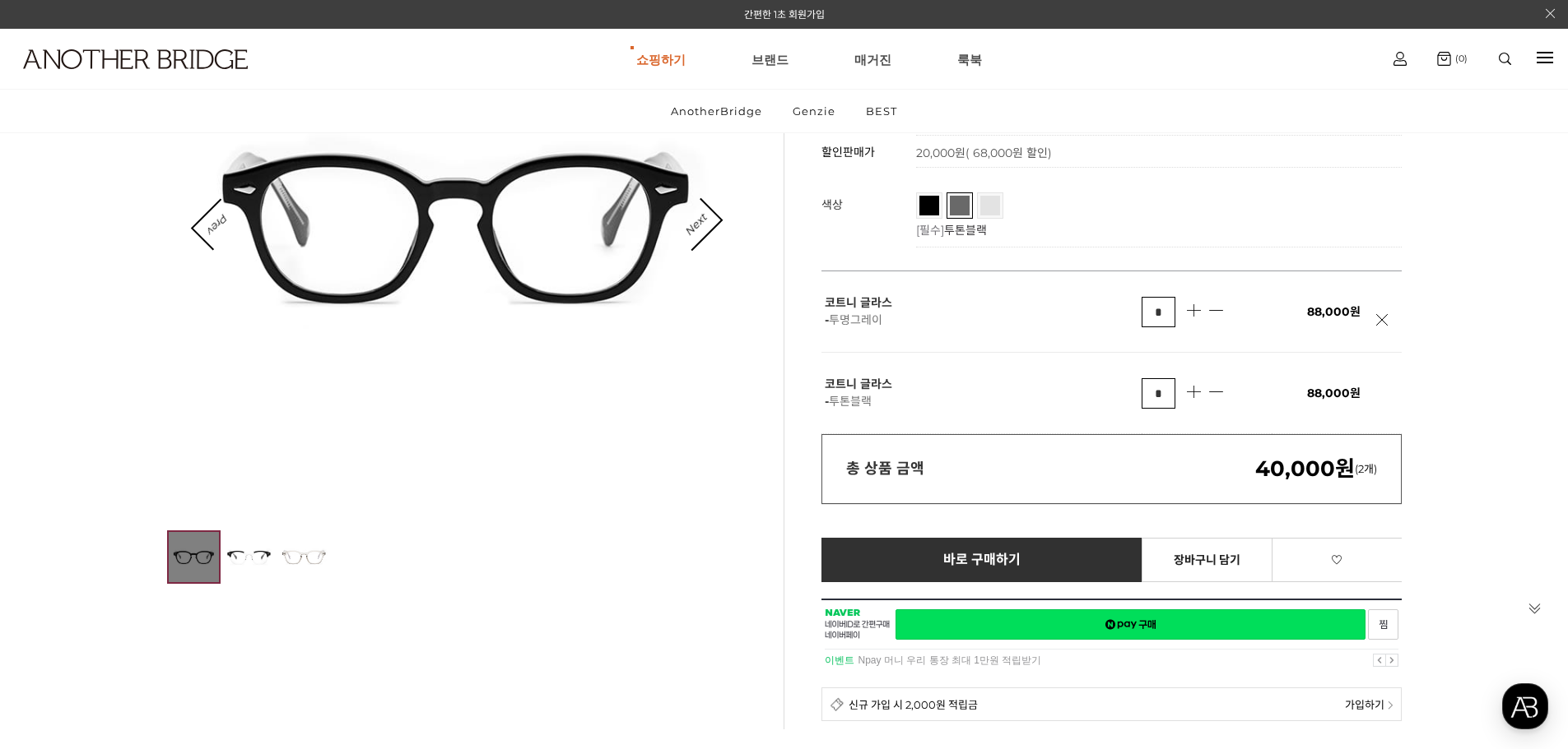
click at [978, 204] on li "투명그레이" at bounding box center [990, 205] width 27 height 27
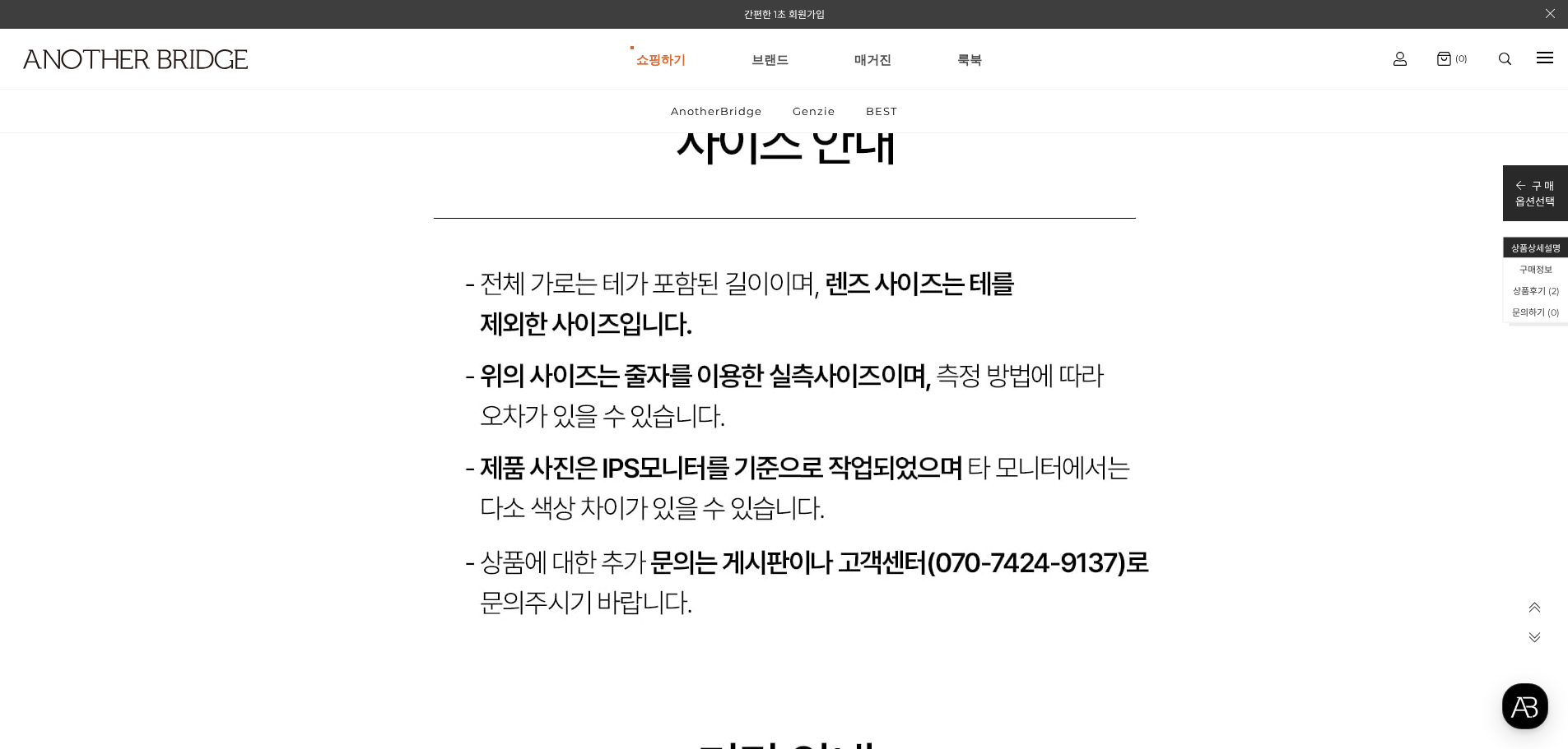
scroll to position [18098, 0]
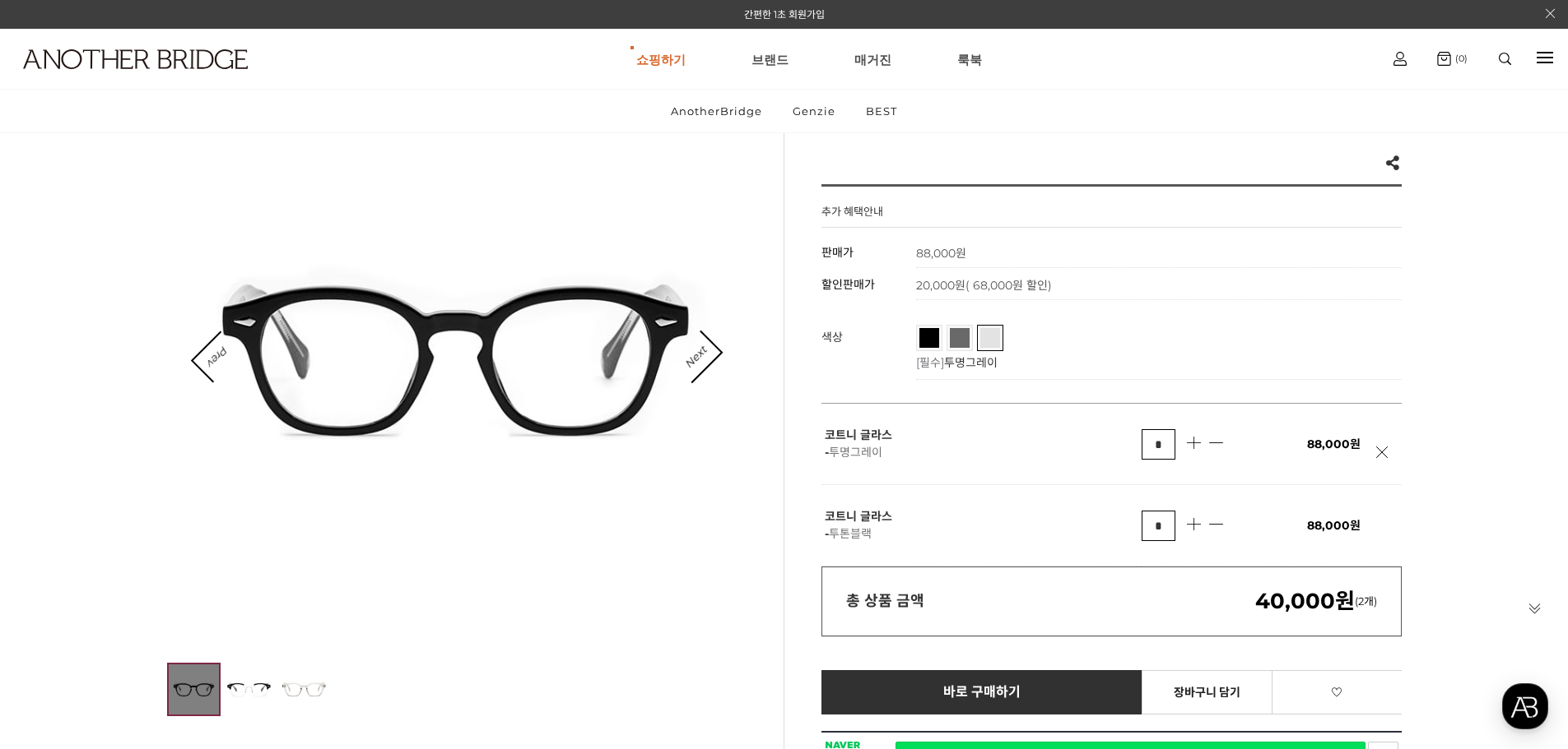
scroll to position [136, 0]
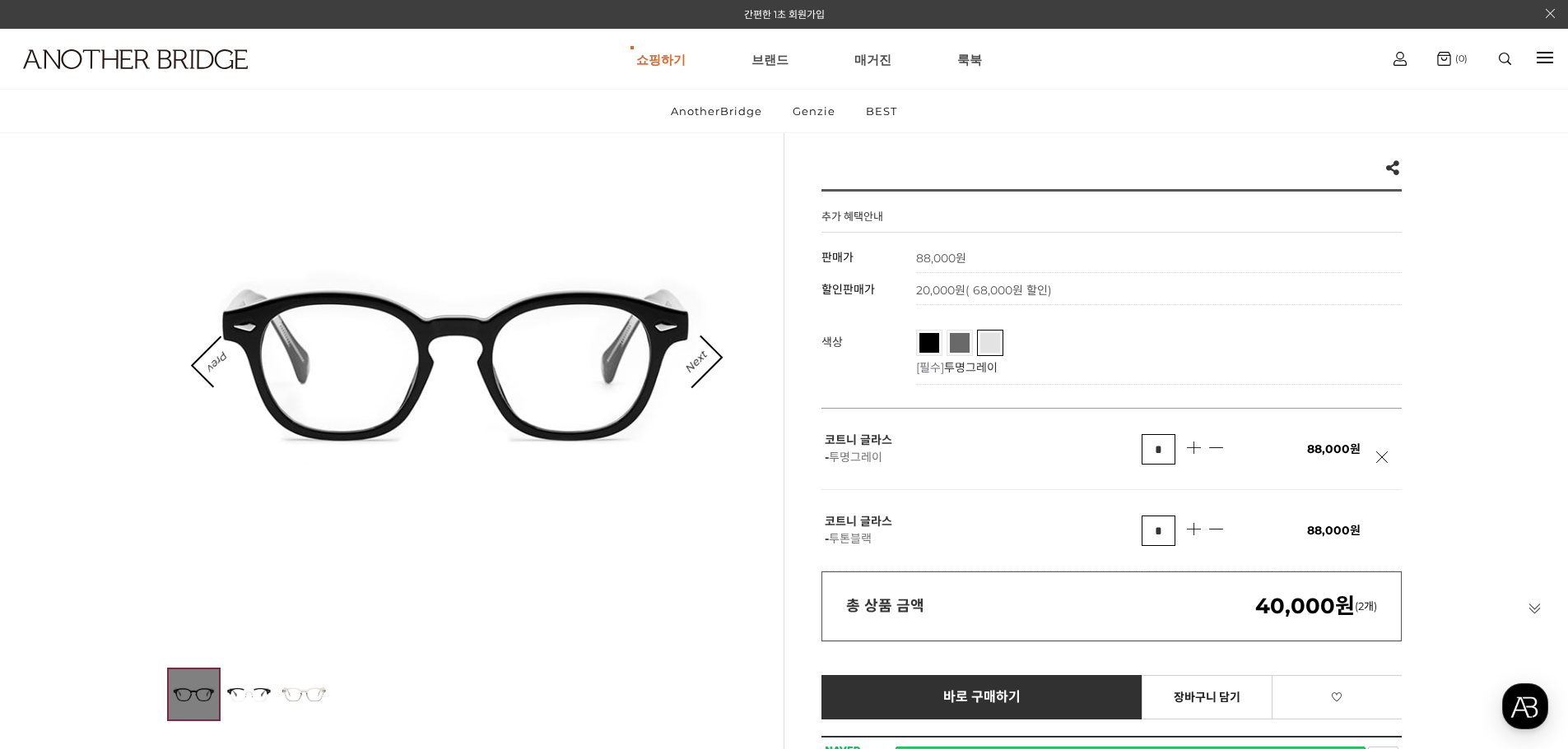
click at [1377, 461] on link at bounding box center [1386, 466] width 21 height 29
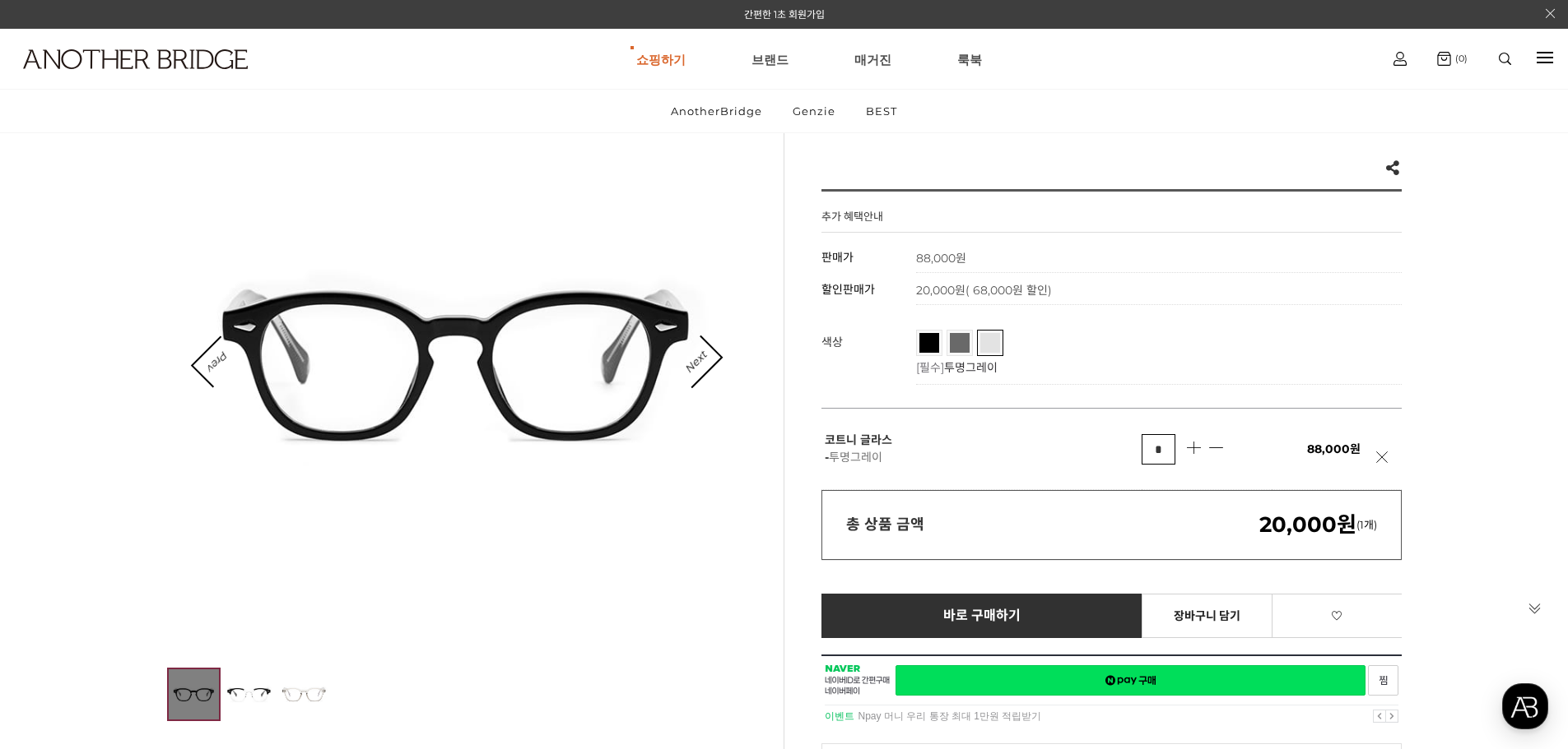
click at [716, 364] on div "Prev Next" at bounding box center [456, 362] width 522 height 32
click at [713, 362] on link "Next" at bounding box center [696, 362] width 51 height 51
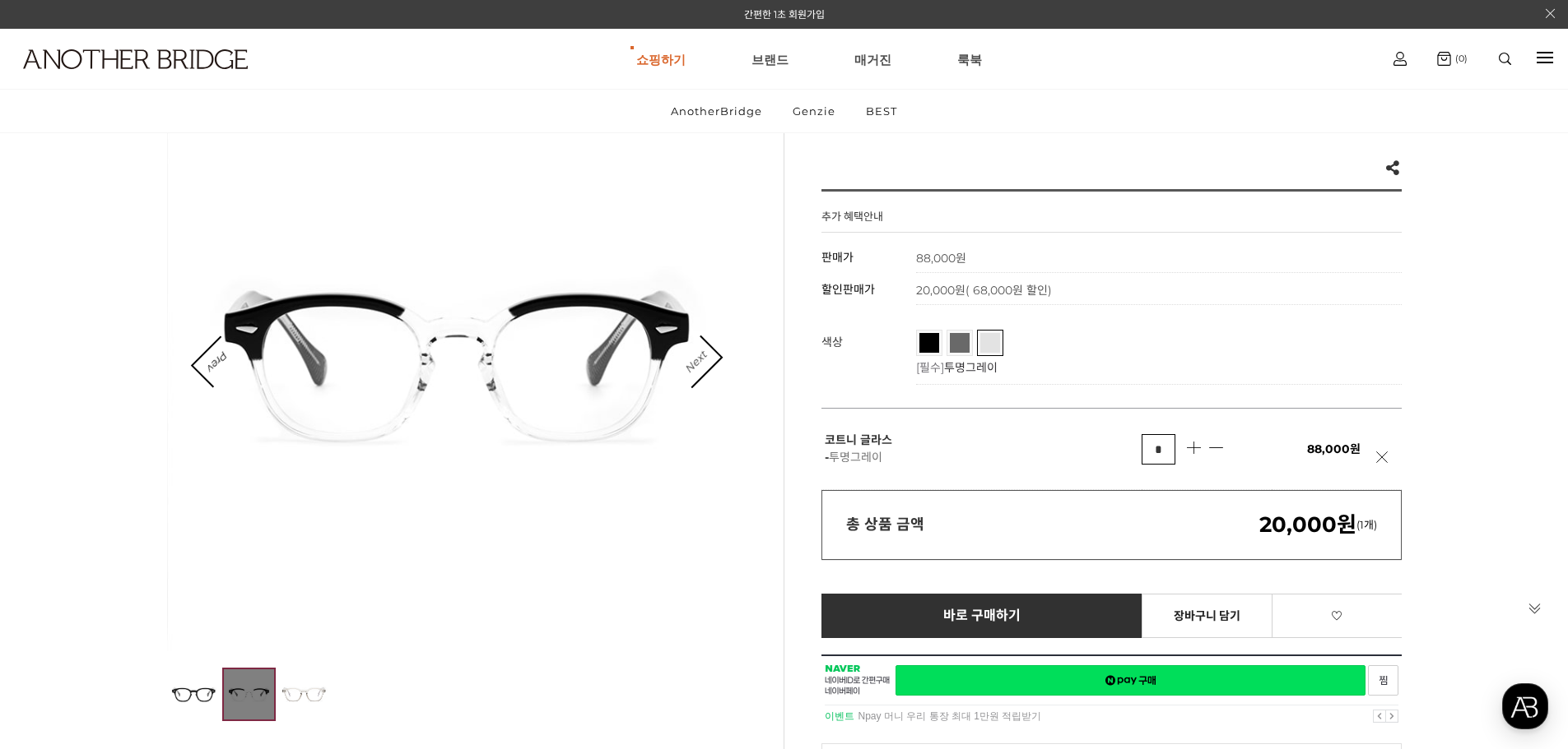
click at [713, 359] on link "Next" at bounding box center [696, 362] width 51 height 51
